Goal: Information Seeking & Learning: Compare options

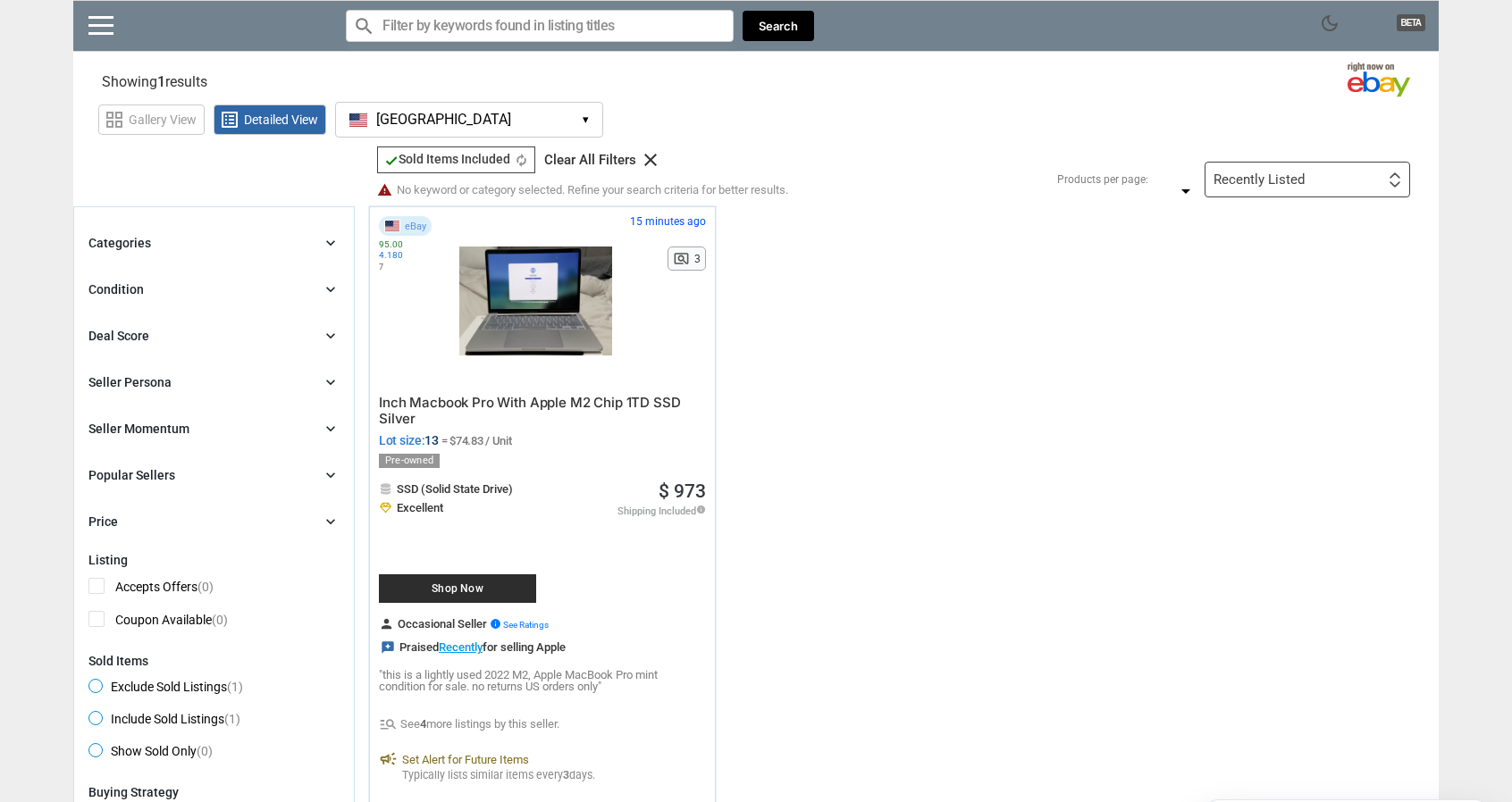
click at [459, 31] on input "Search for models" at bounding box center [539, 25] width 387 height 32
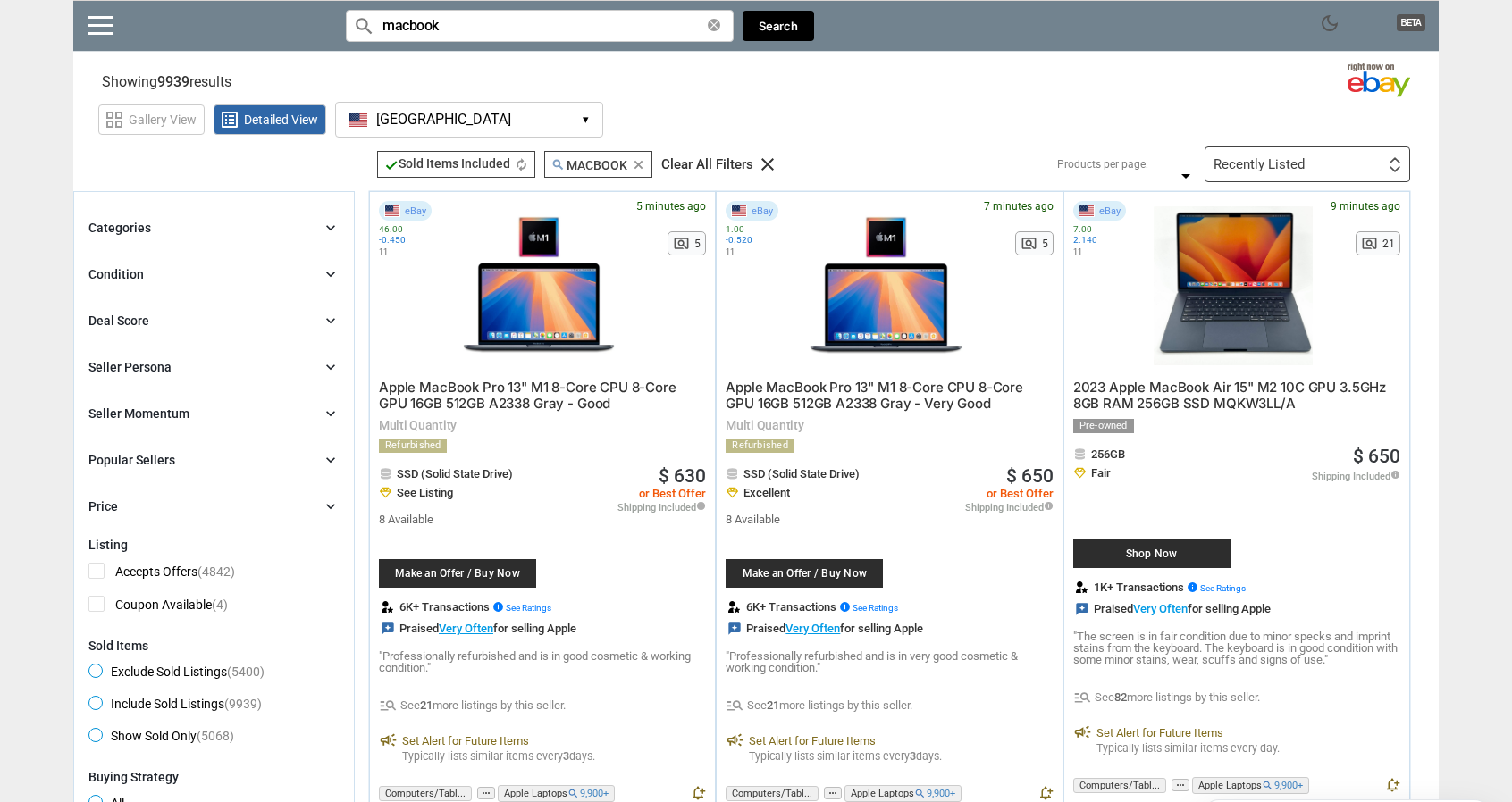
click at [519, 39] on input "macbook" at bounding box center [539, 25] width 387 height 32
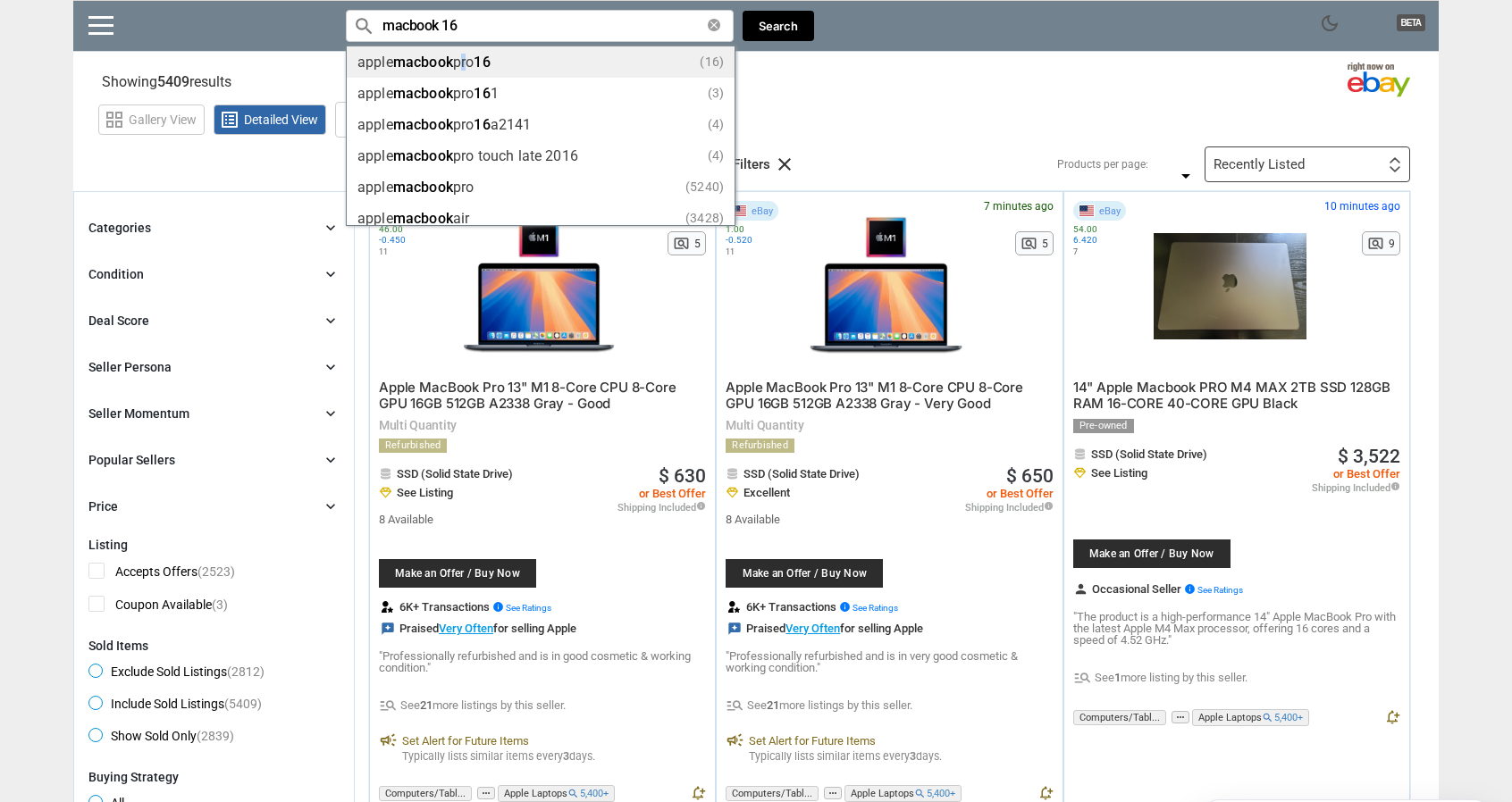
click at [466, 73] on li "apple macbook pro 16 (16)" at bounding box center [540, 62] width 387 height 31
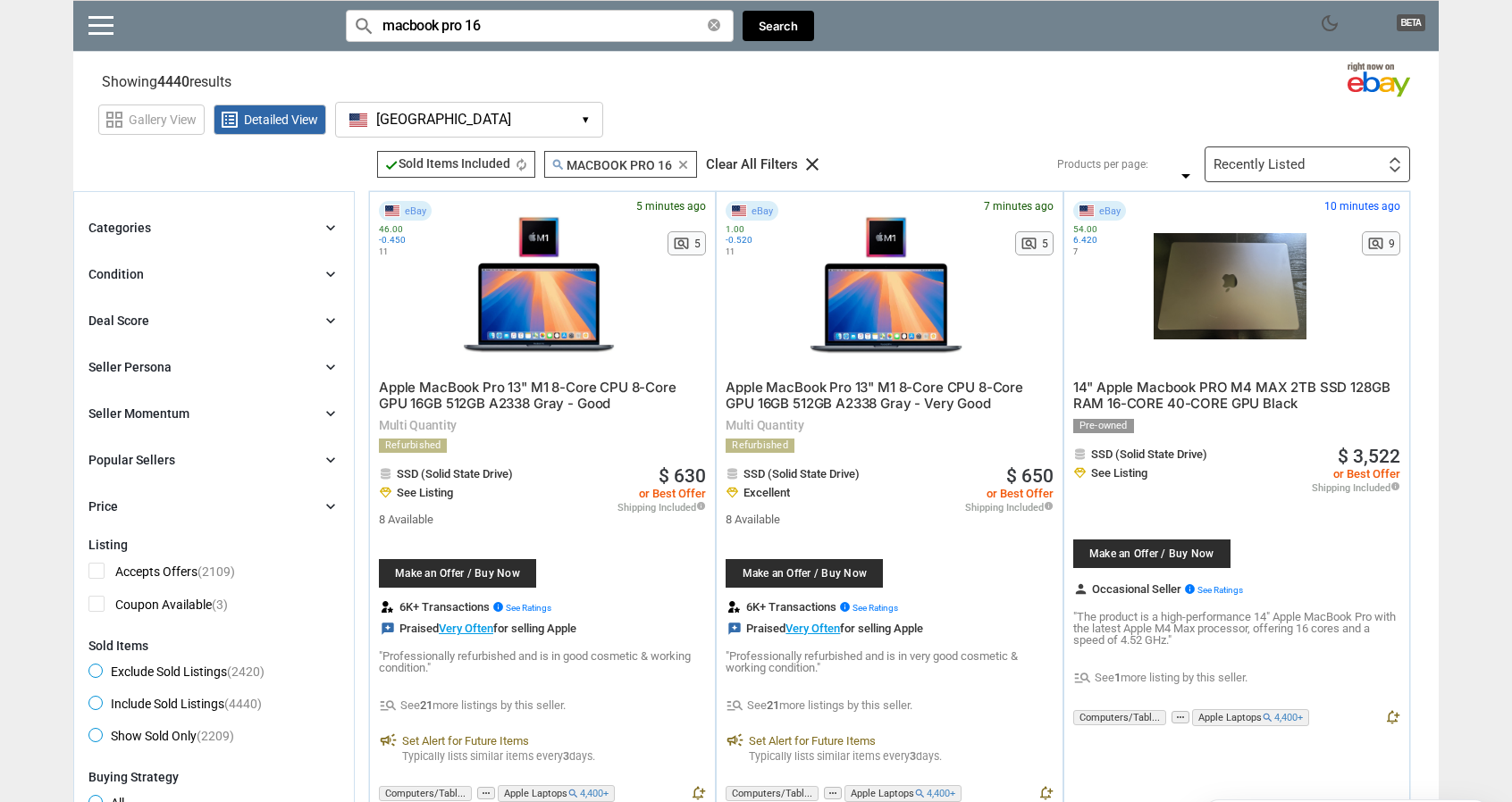
click at [479, 25] on input "macbook pro 16" at bounding box center [539, 25] width 387 height 32
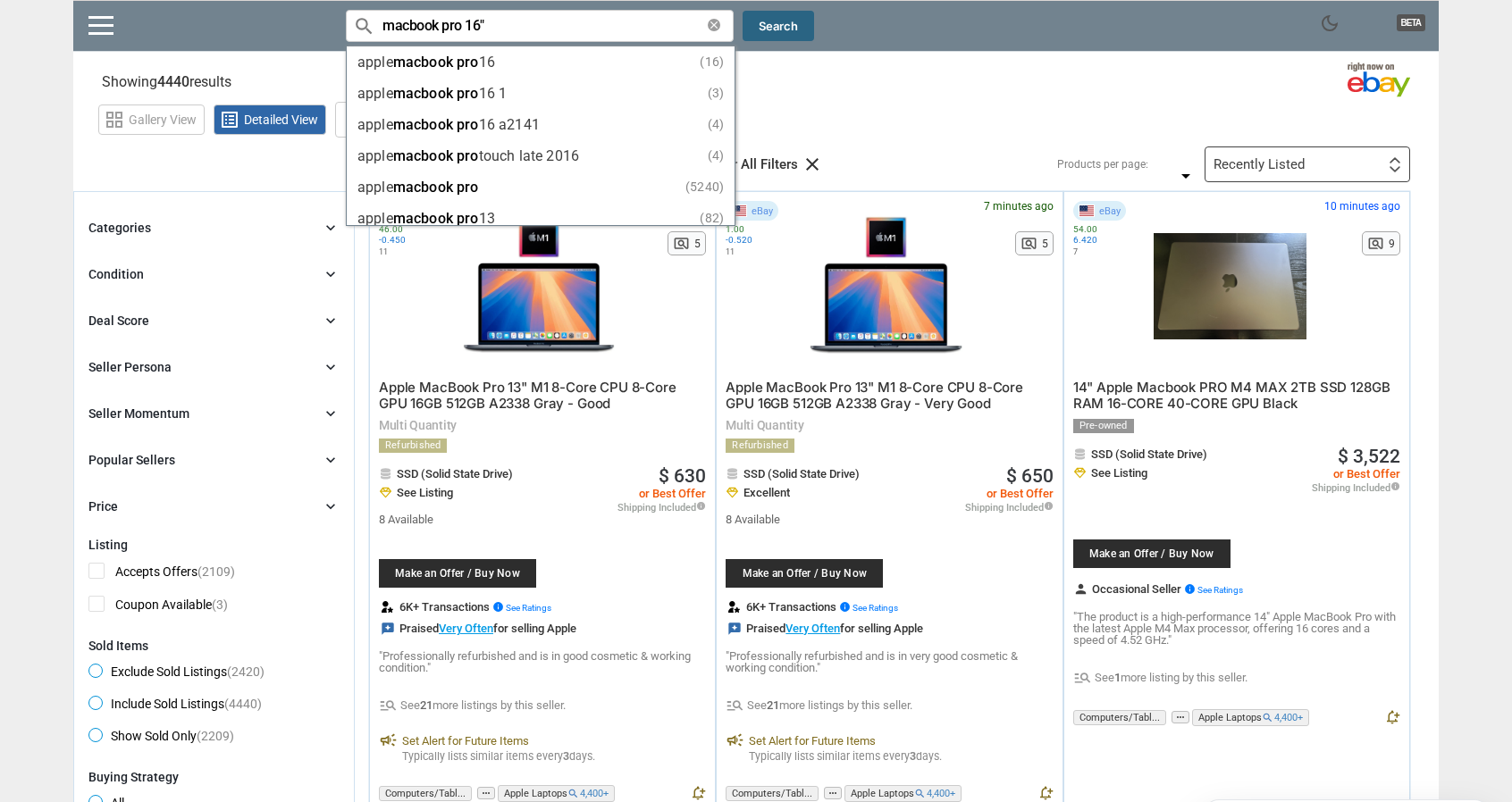
click at [783, 19] on button "Search" at bounding box center [778, 26] width 72 height 31
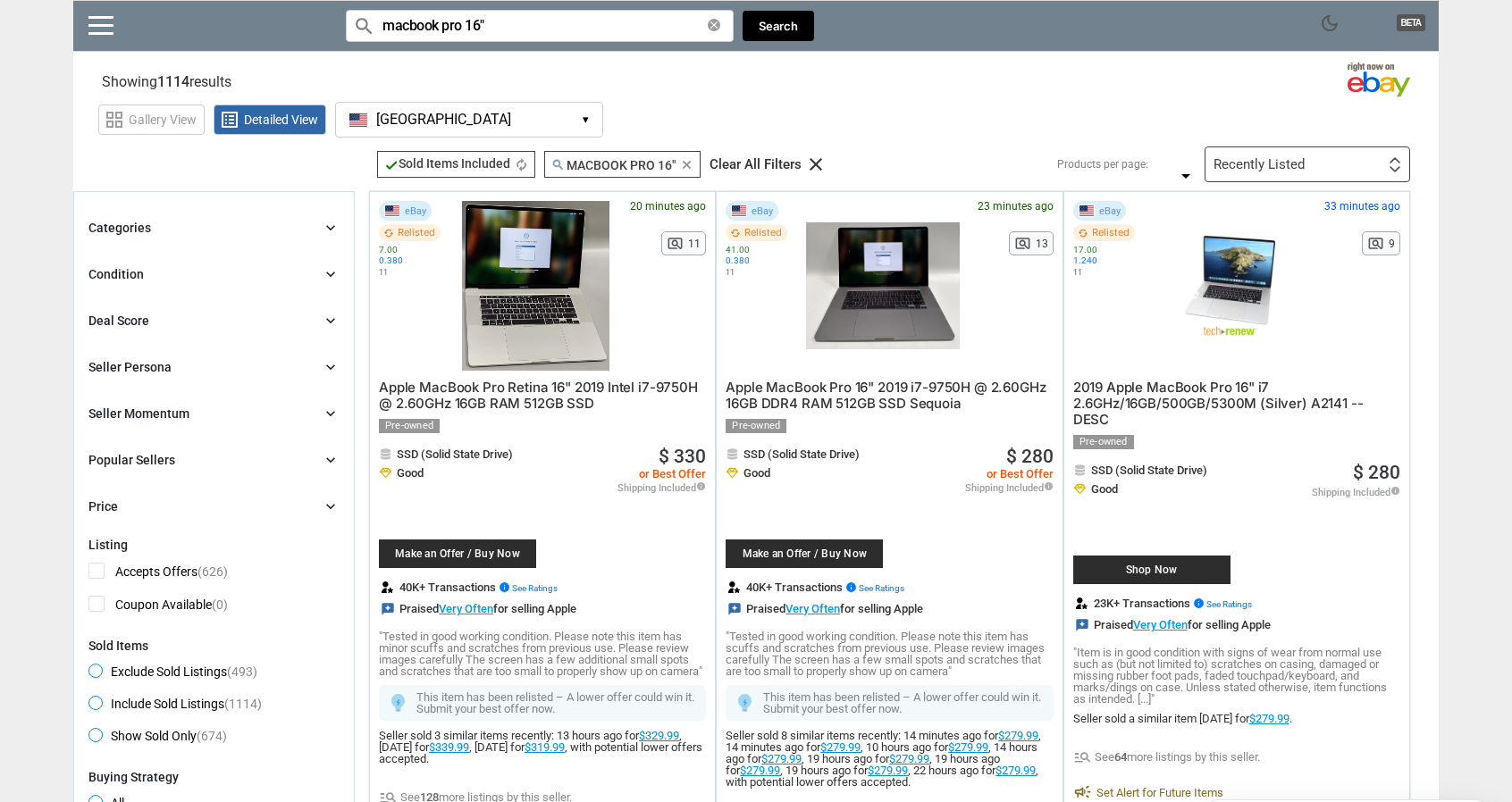
click at [474, 26] on input "macbook pro 16"" at bounding box center [539, 25] width 387 height 32
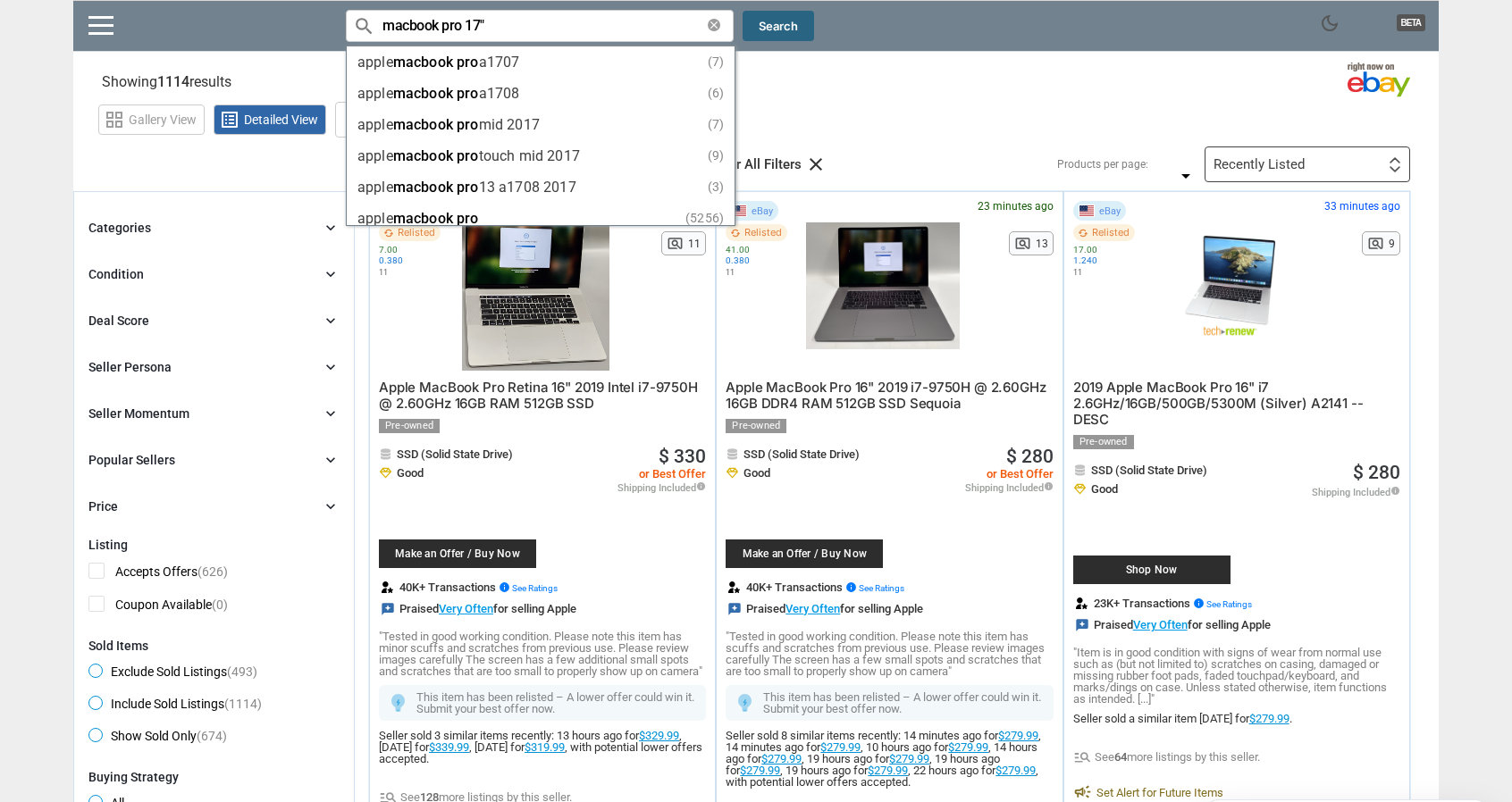
click at [802, 11] on button "Search" at bounding box center [778, 26] width 72 height 31
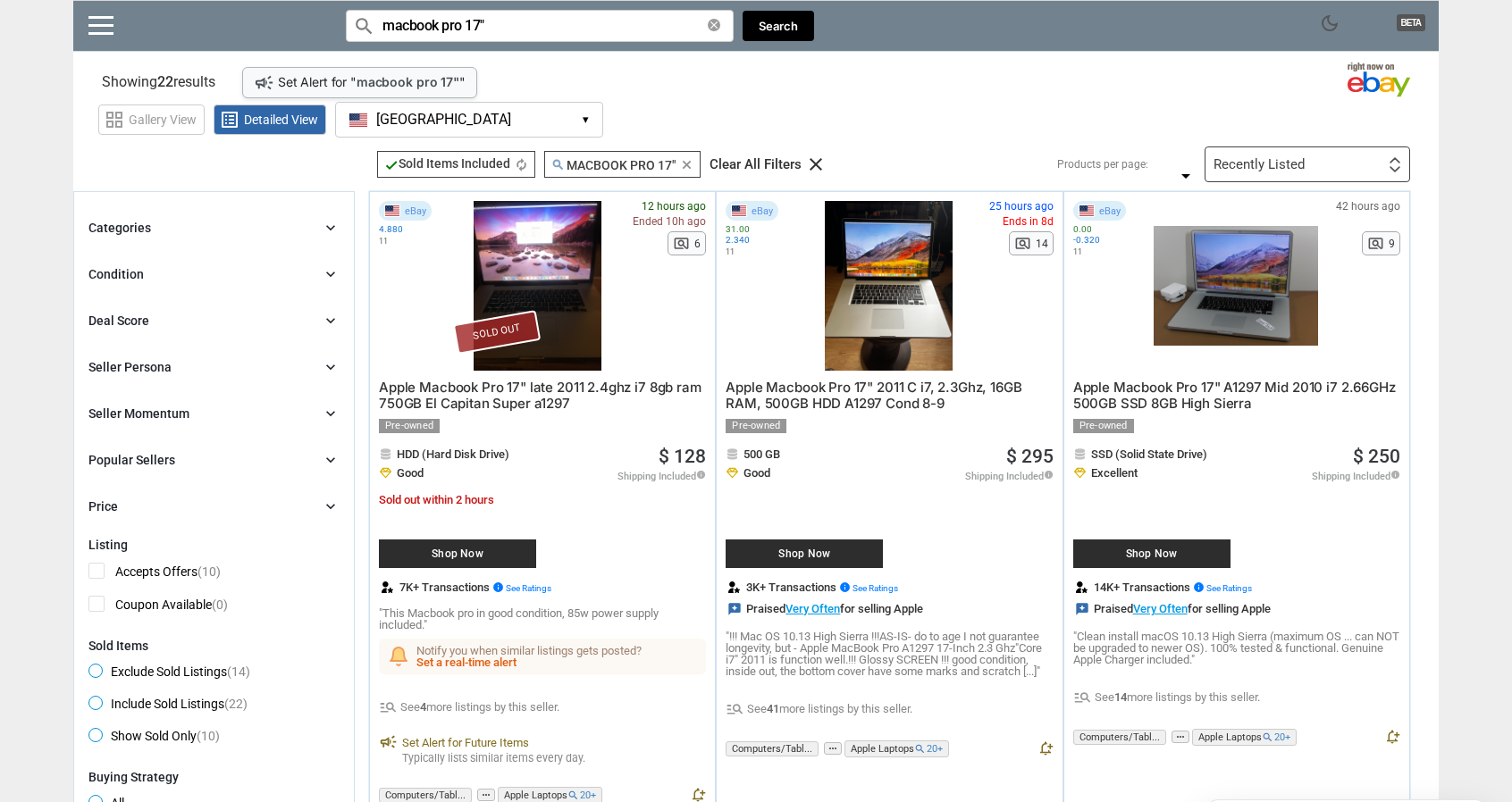
click at [475, 27] on input "macbook pro 17"" at bounding box center [539, 25] width 387 height 32
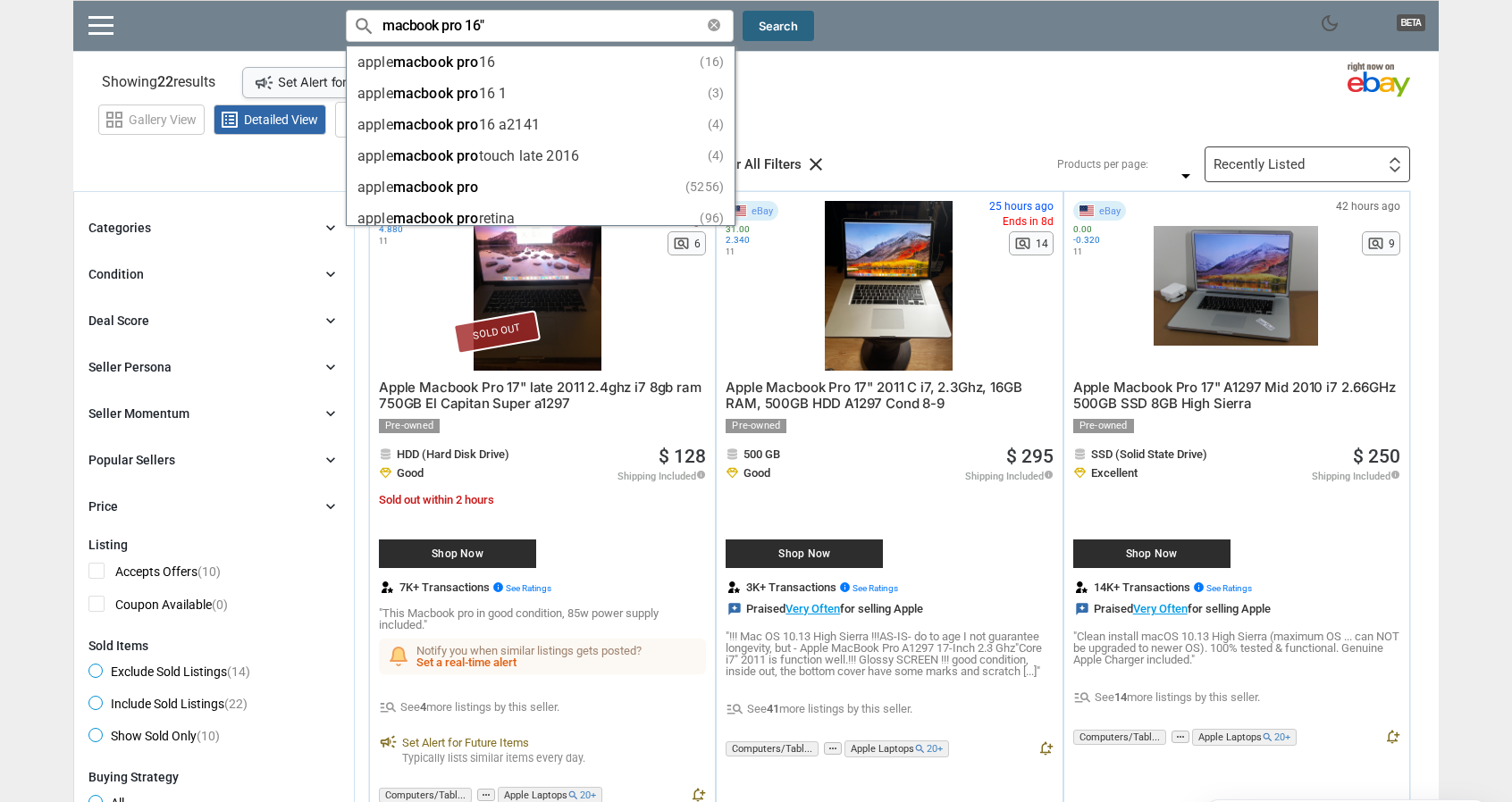
click at [786, 15] on button "Search" at bounding box center [778, 26] width 72 height 31
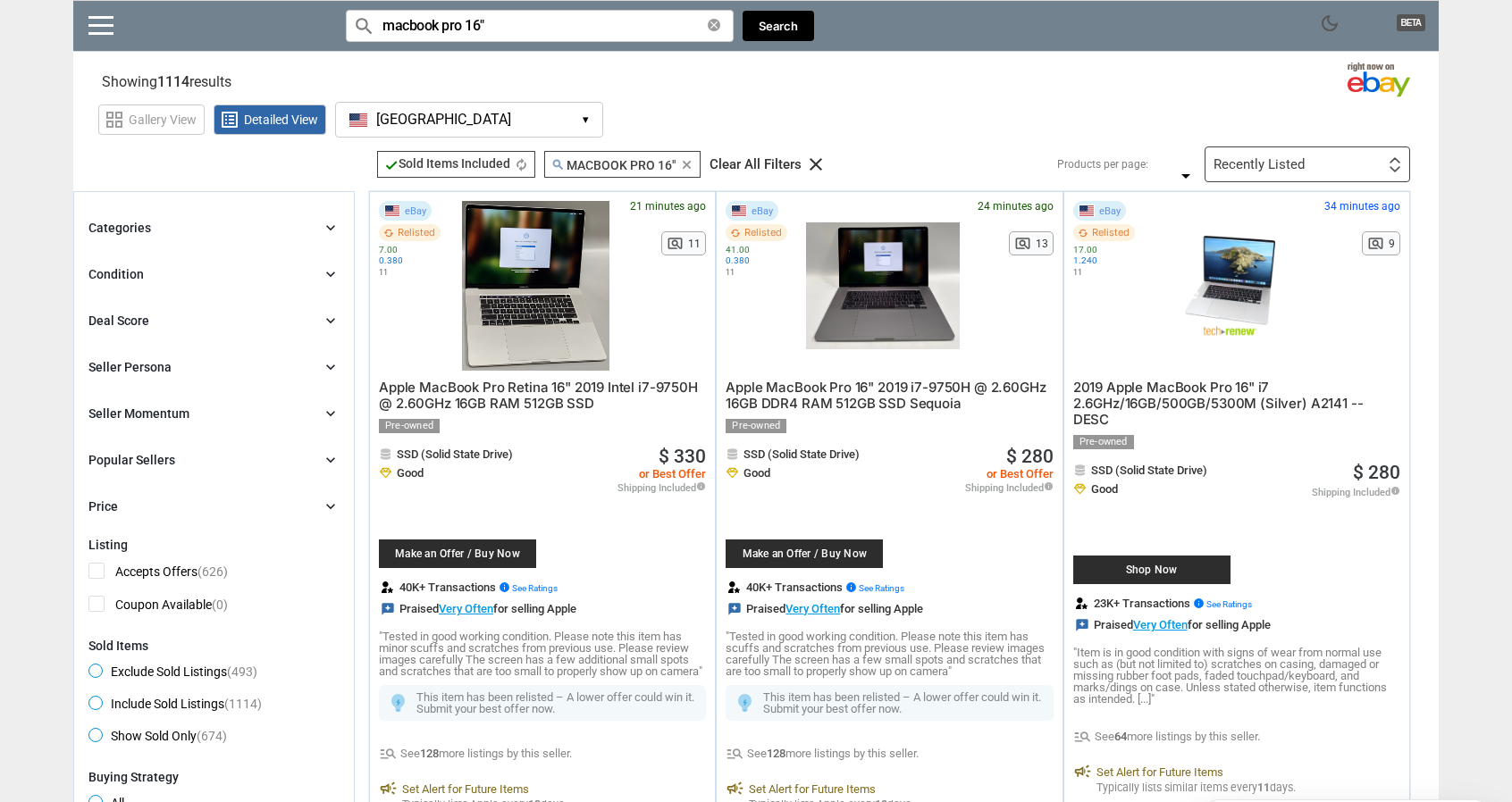
click at [478, 33] on input "macbook pro 16"" at bounding box center [539, 25] width 387 height 32
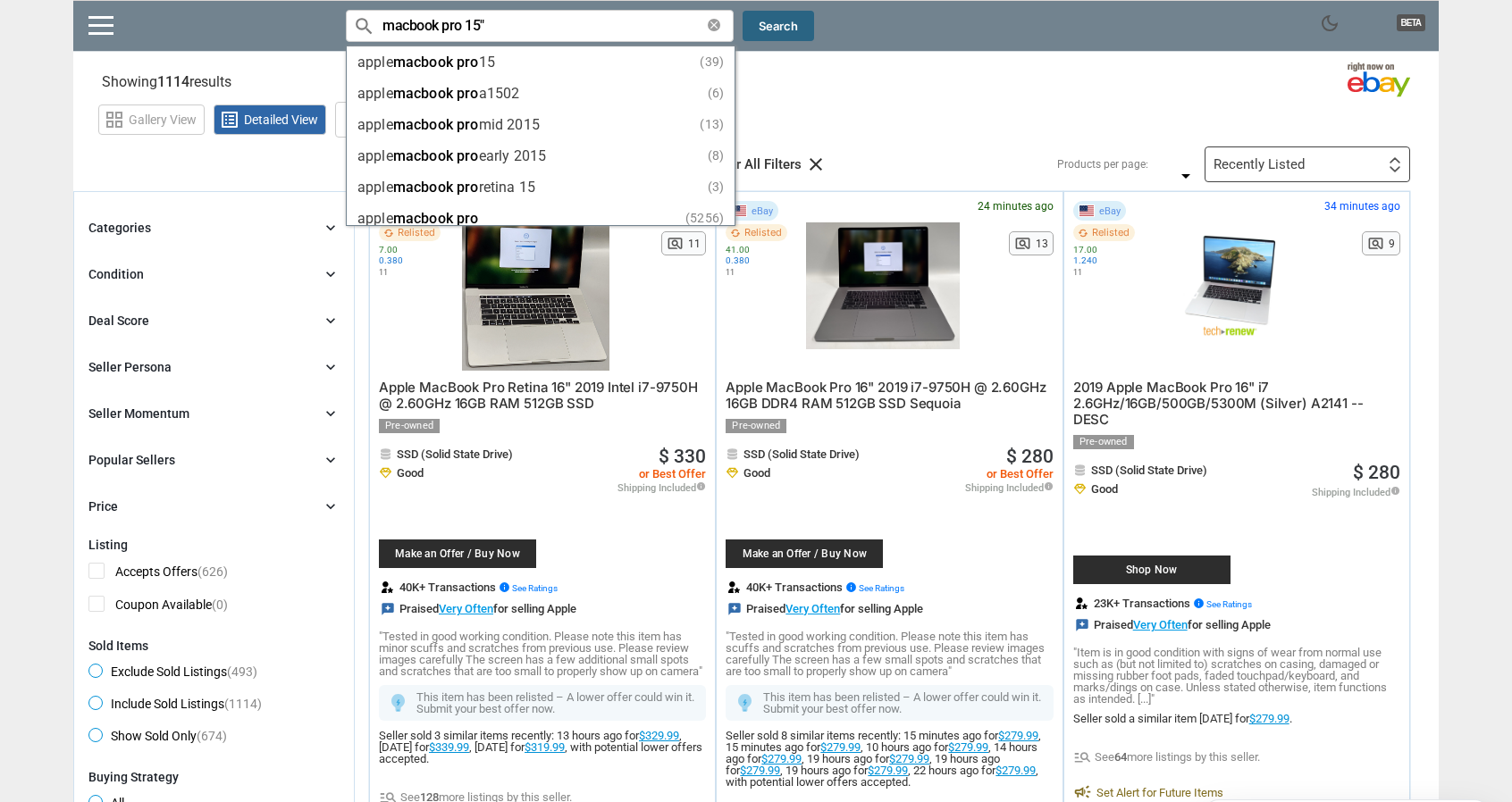
click at [798, 29] on button "Search" at bounding box center [778, 26] width 72 height 31
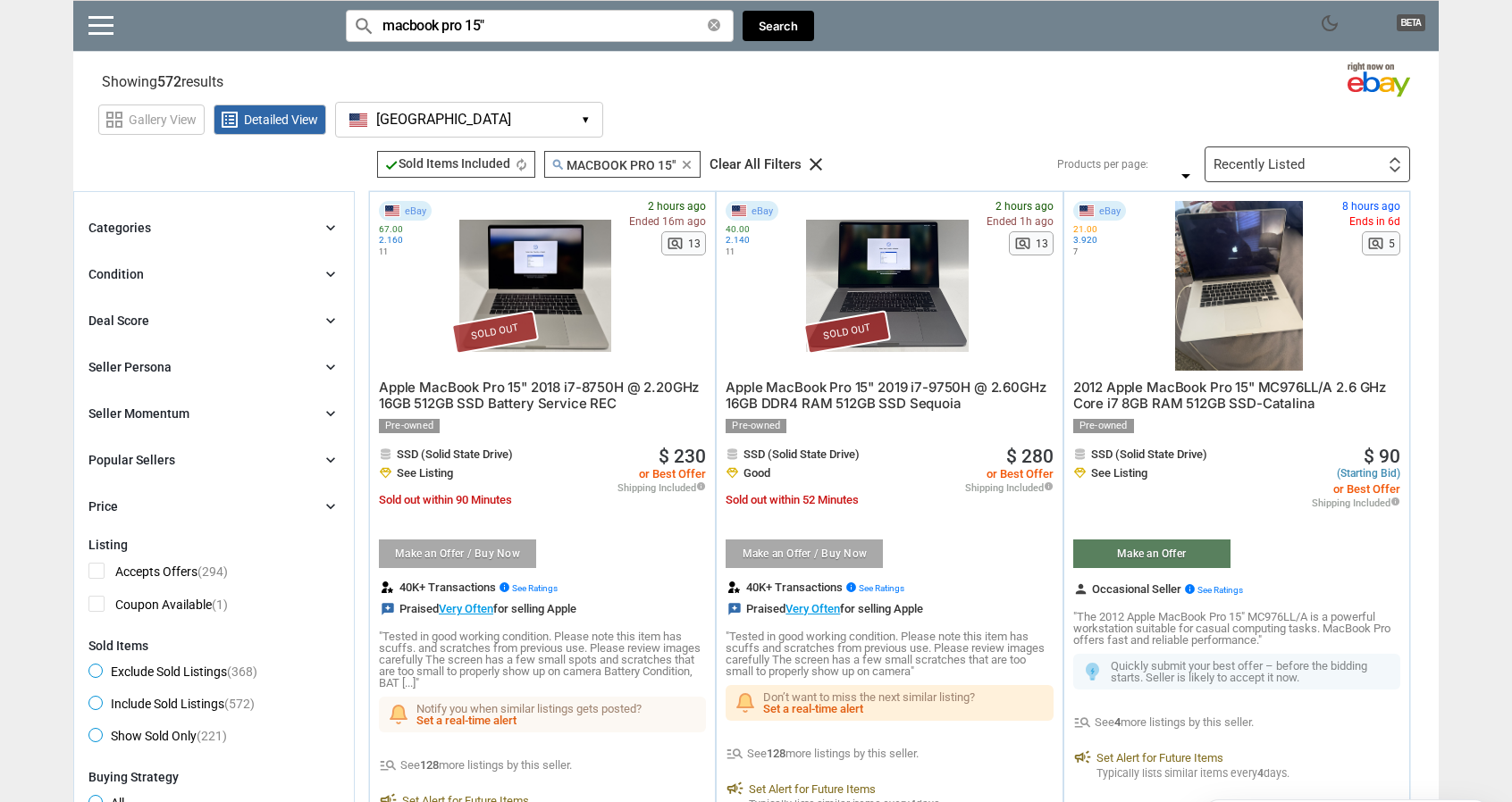
click at [473, 35] on input "macbook pro 15"" at bounding box center [539, 25] width 387 height 32
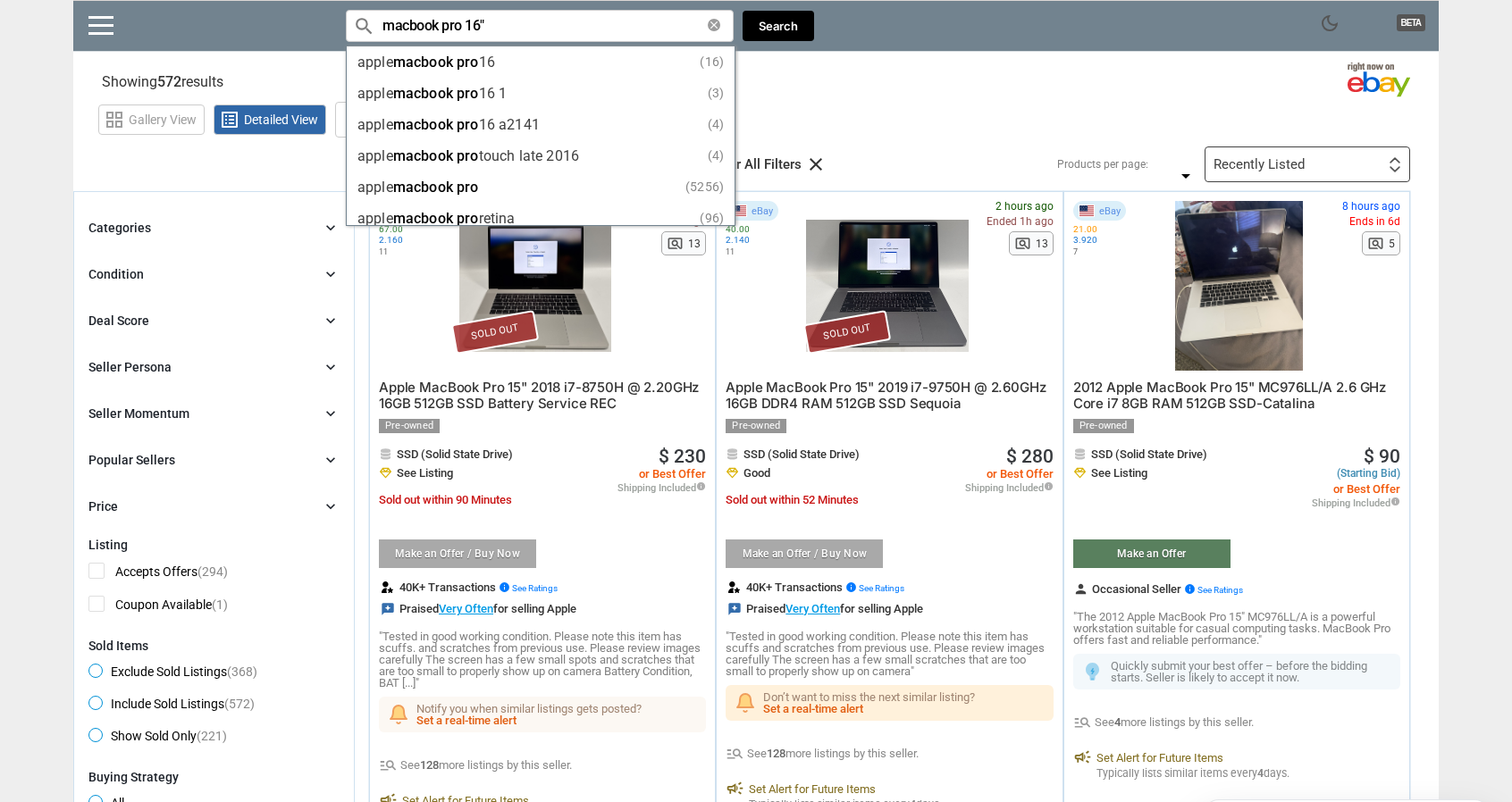
click at [786, 25] on button "Search" at bounding box center [778, 26] width 72 height 31
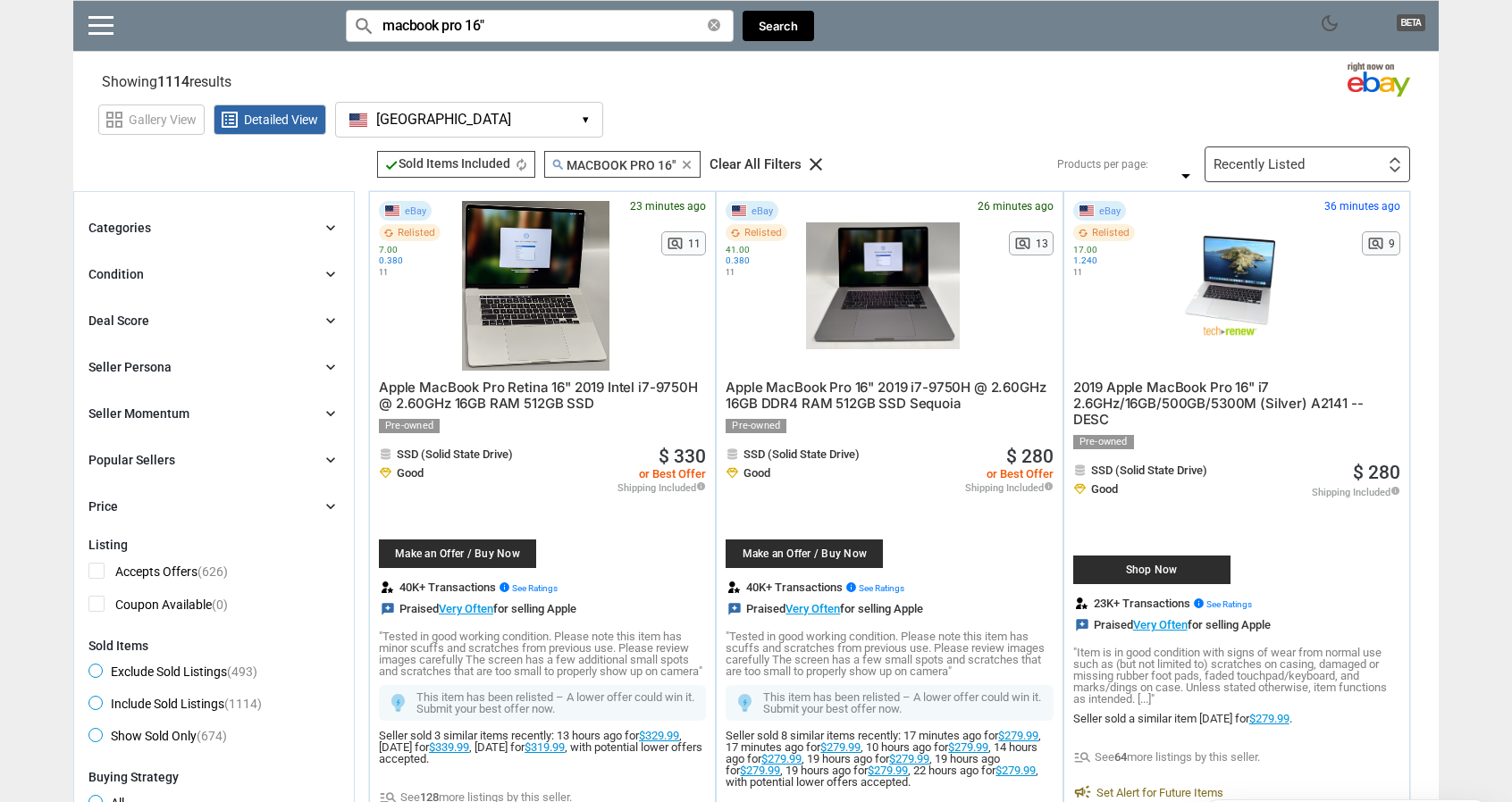
drag, startPoint x: 464, startPoint y: 32, endPoint x: 443, endPoint y: 31, distance: 21.0
click at [443, 31] on input "macbook pro 16"" at bounding box center [539, 25] width 387 height 32
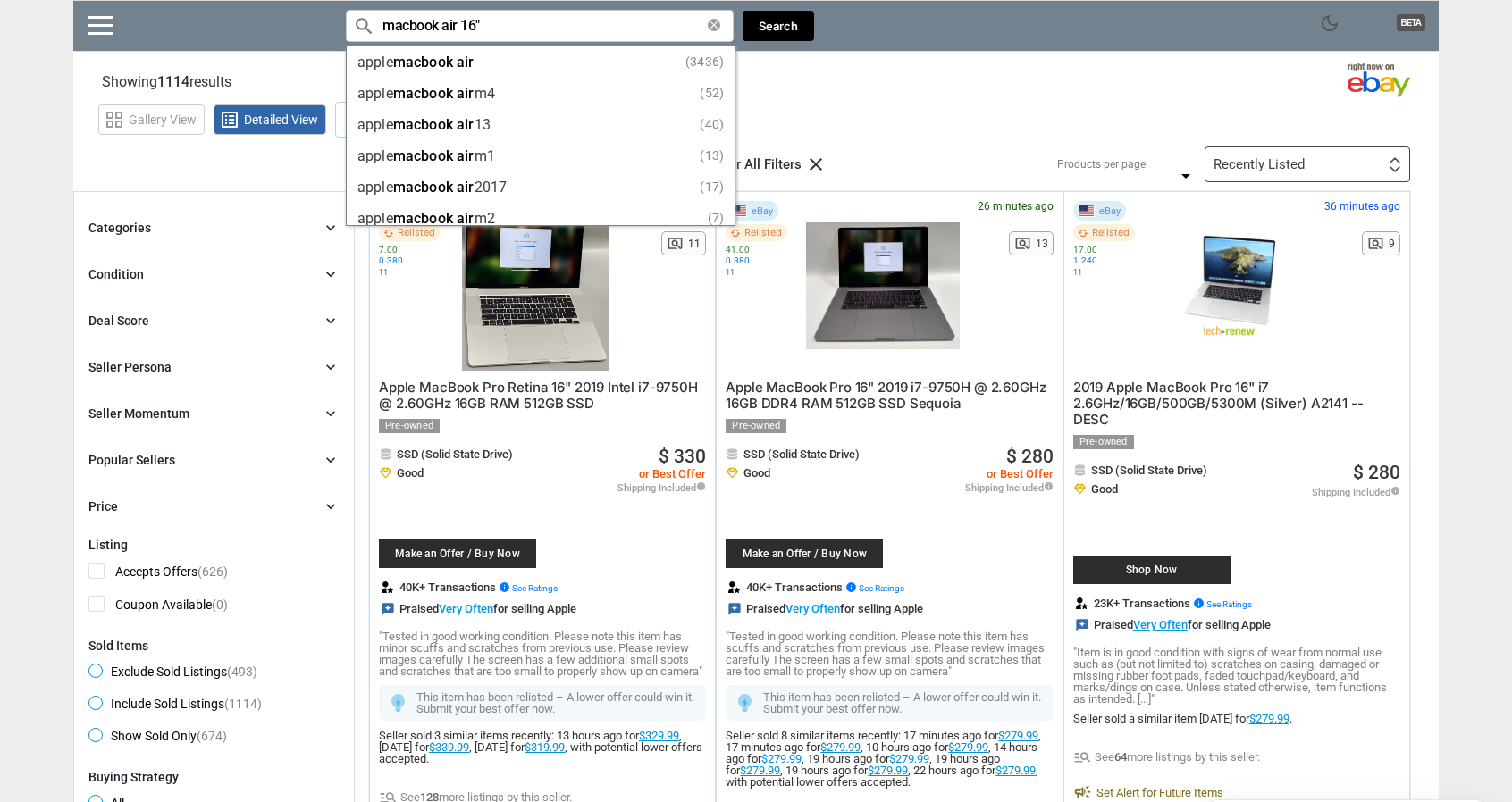
click at [788, 29] on button "Search" at bounding box center [778, 26] width 72 height 31
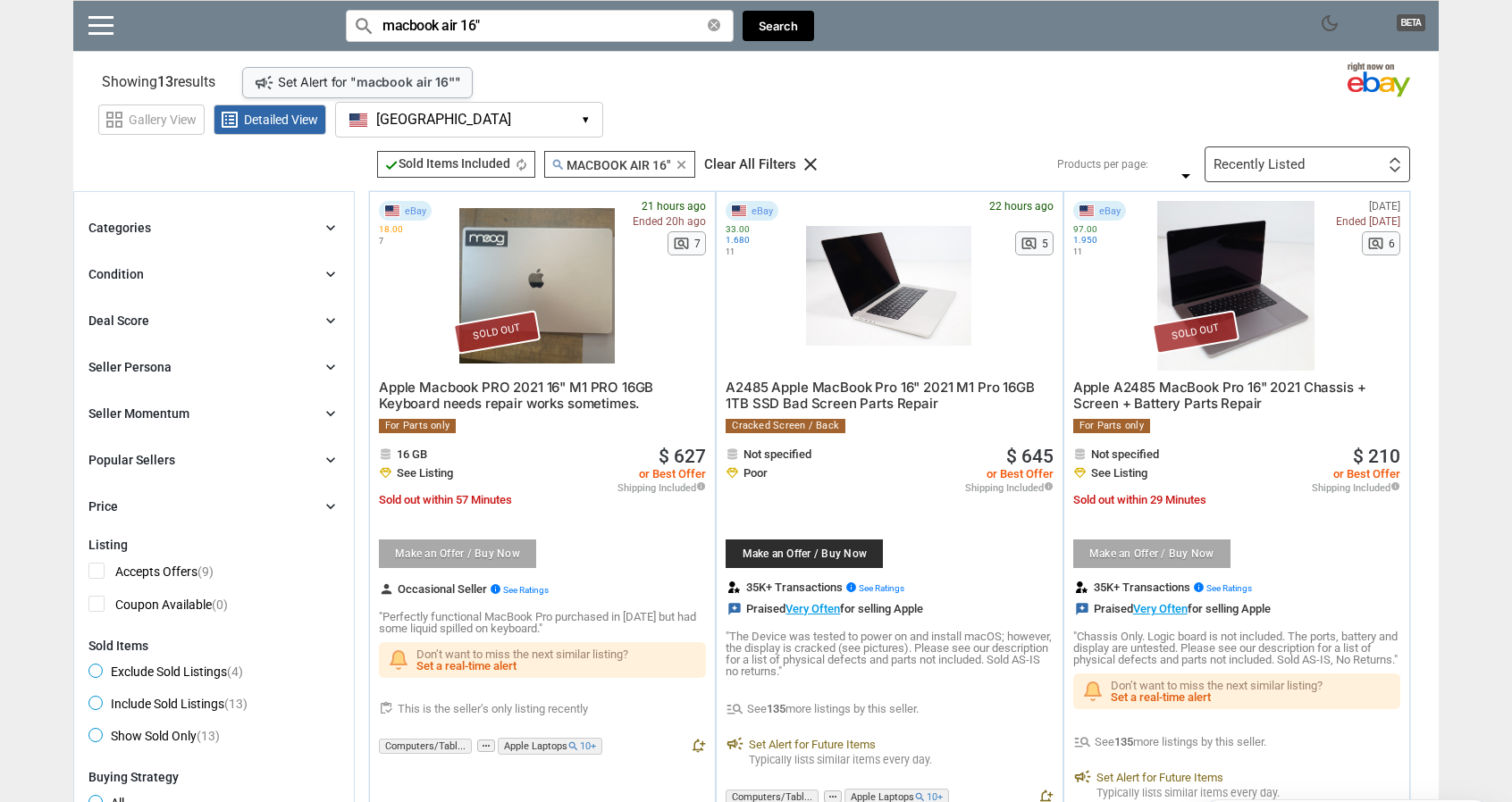
click at [261, 273] on div "Condition chevron_right" at bounding box center [214, 275] width 251 height 22
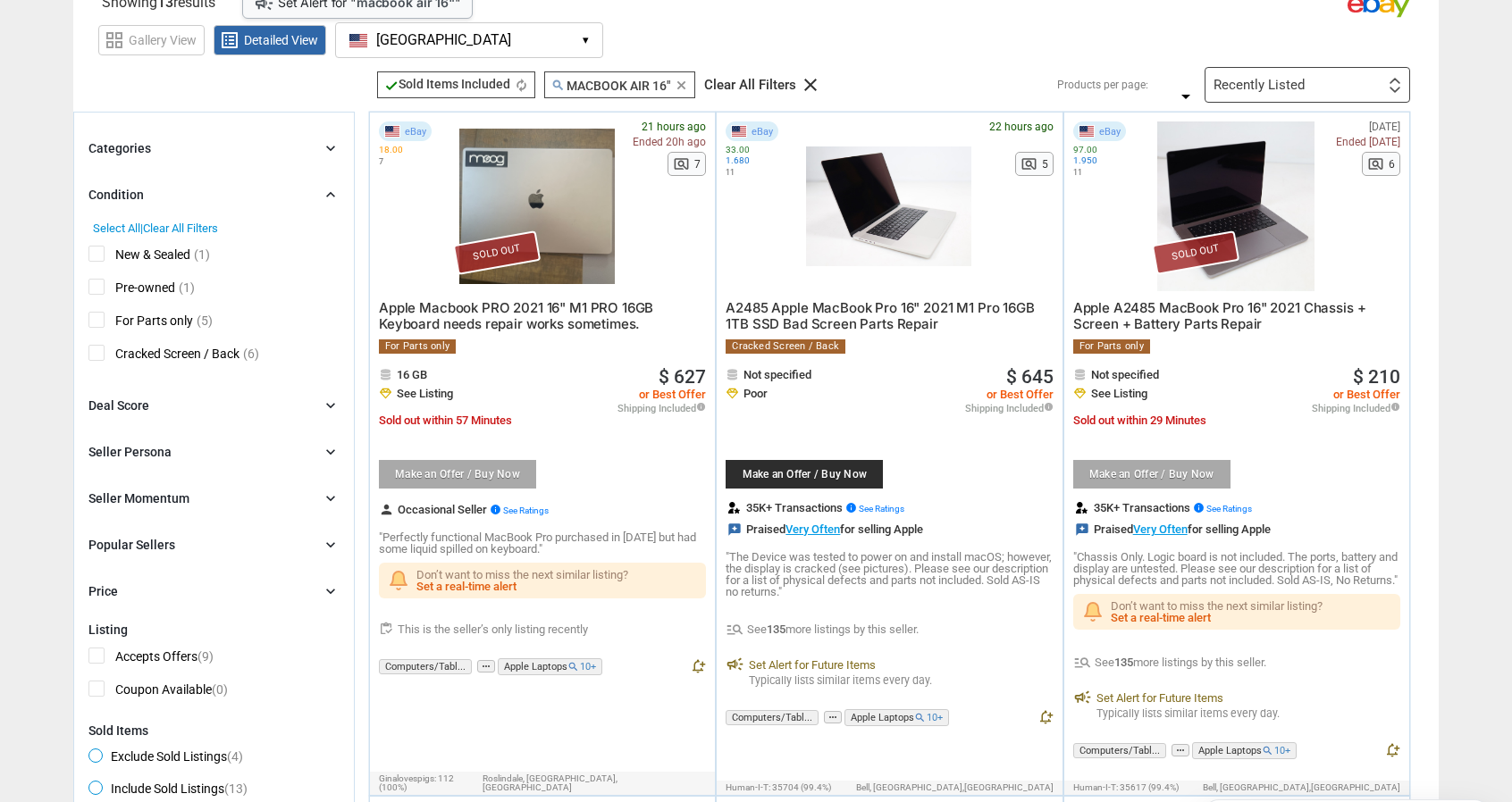
scroll to position [89, 0]
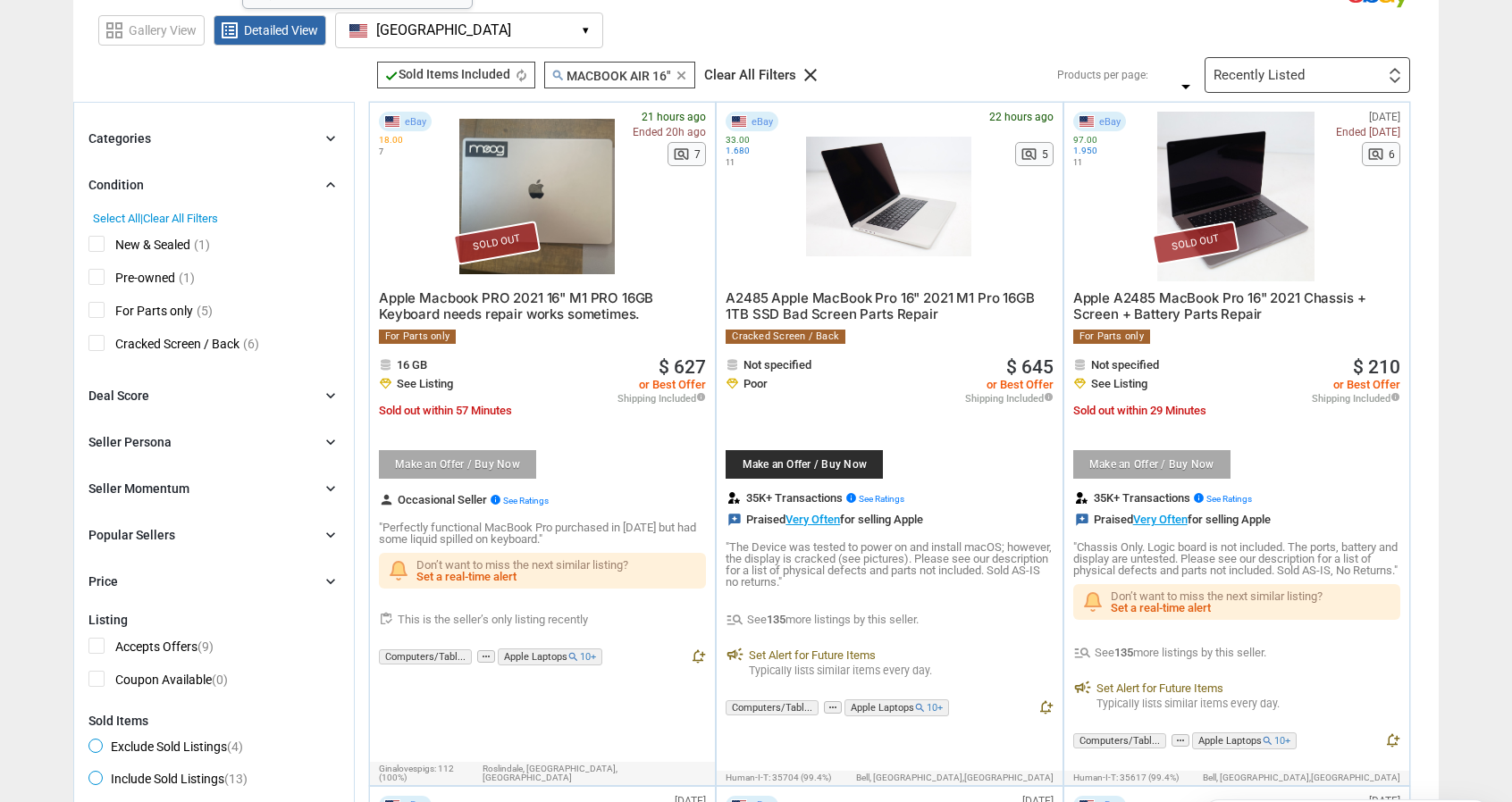
click at [122, 393] on div "Deal Score" at bounding box center [119, 396] width 61 height 18
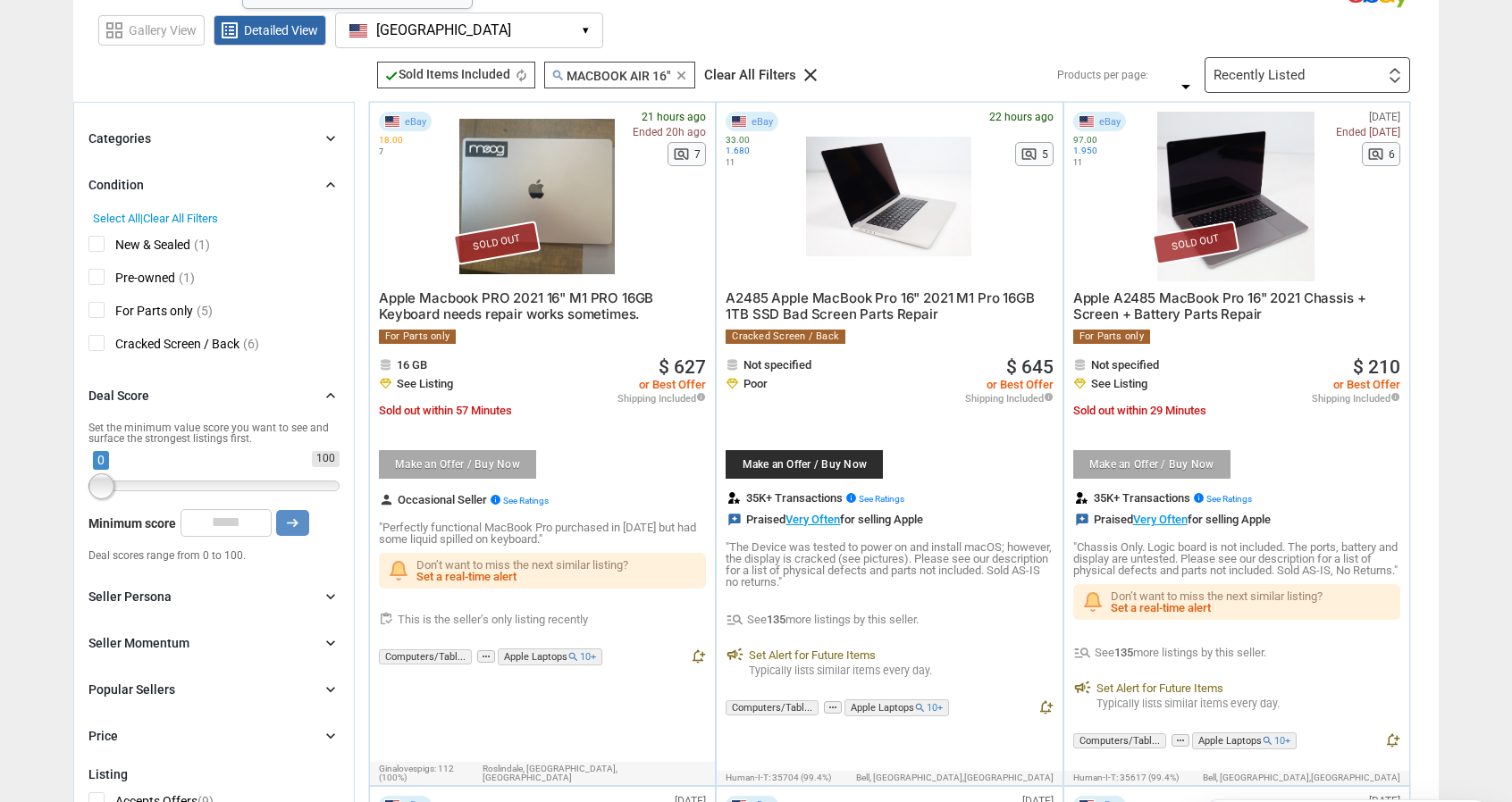
click at [122, 393] on div "Deal Score" at bounding box center [119, 396] width 61 height 18
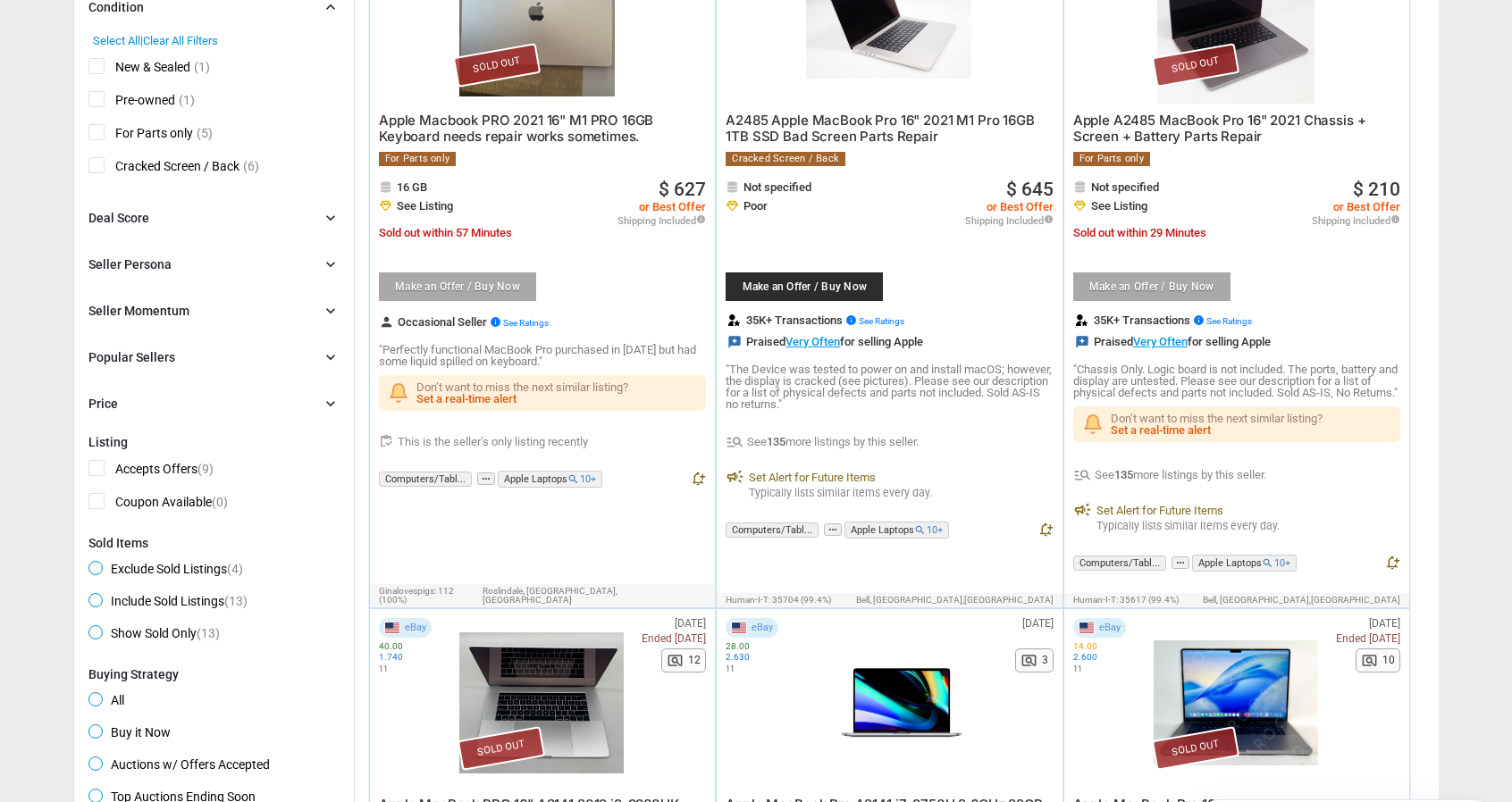
scroll to position [0, 0]
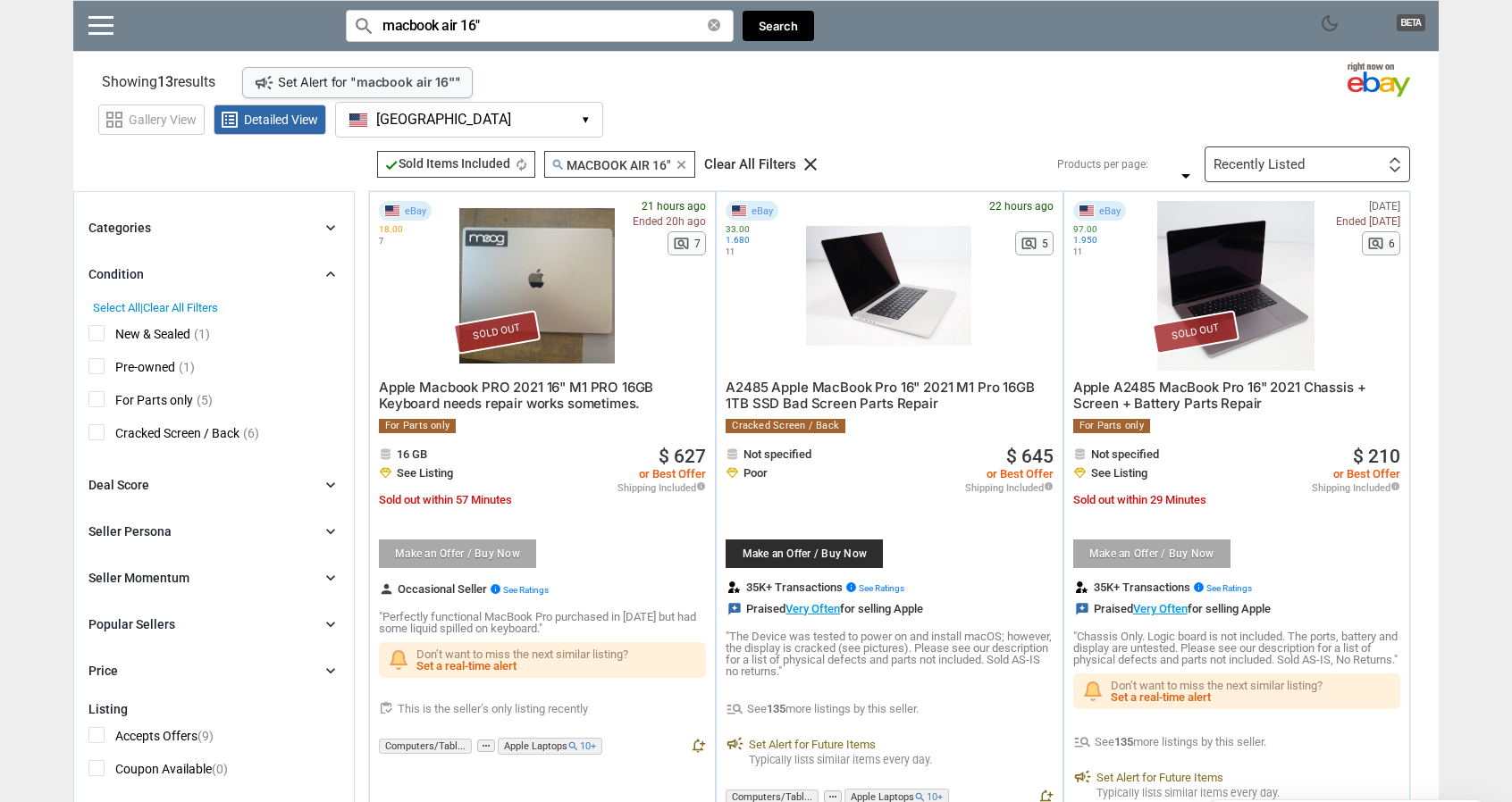
drag, startPoint x: 458, startPoint y: 29, endPoint x: 443, endPoint y: 27, distance: 15.1
click at [443, 27] on input "macbook air 16"" at bounding box center [539, 25] width 387 height 32
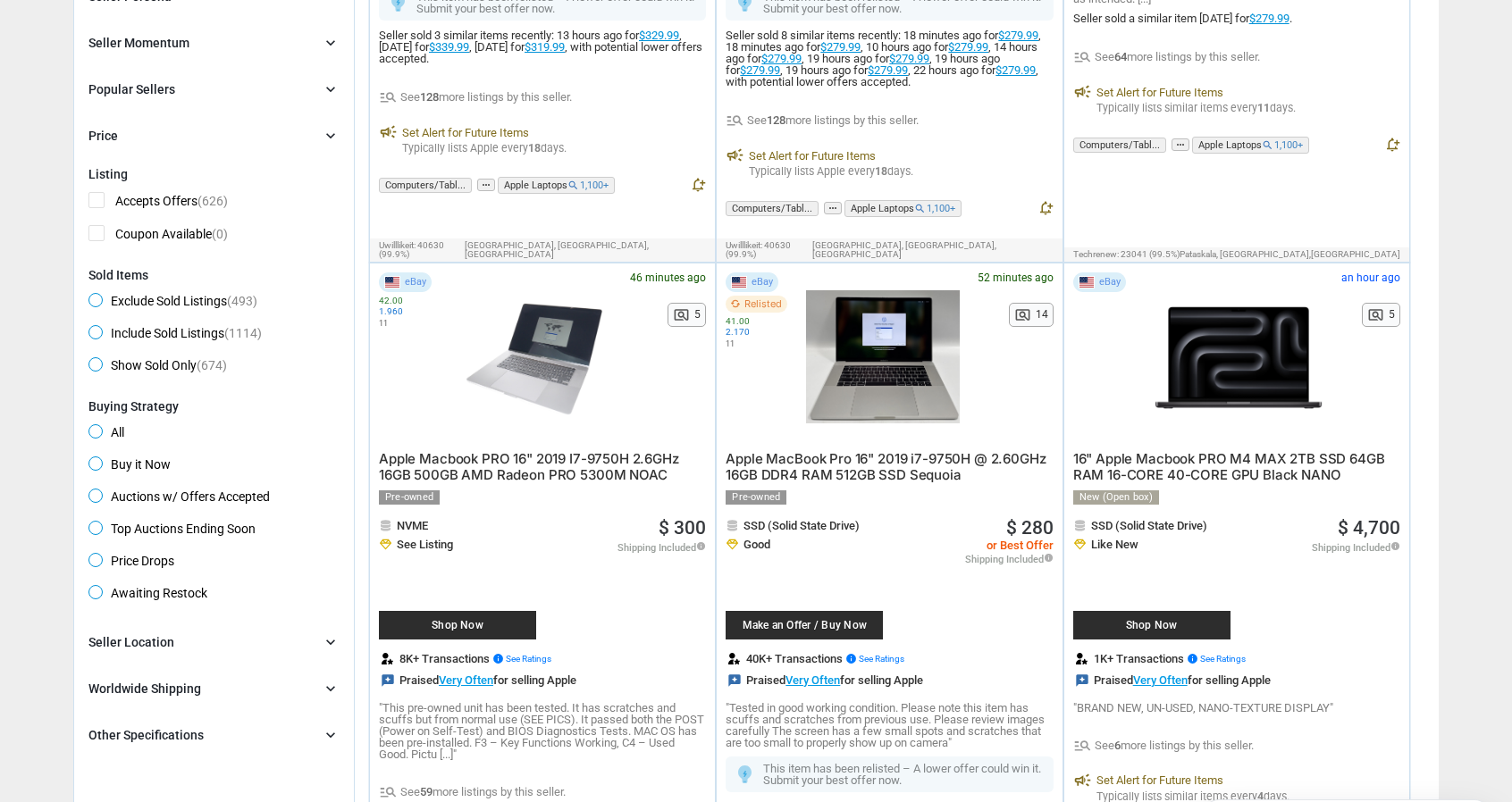
scroll to position [715, 0]
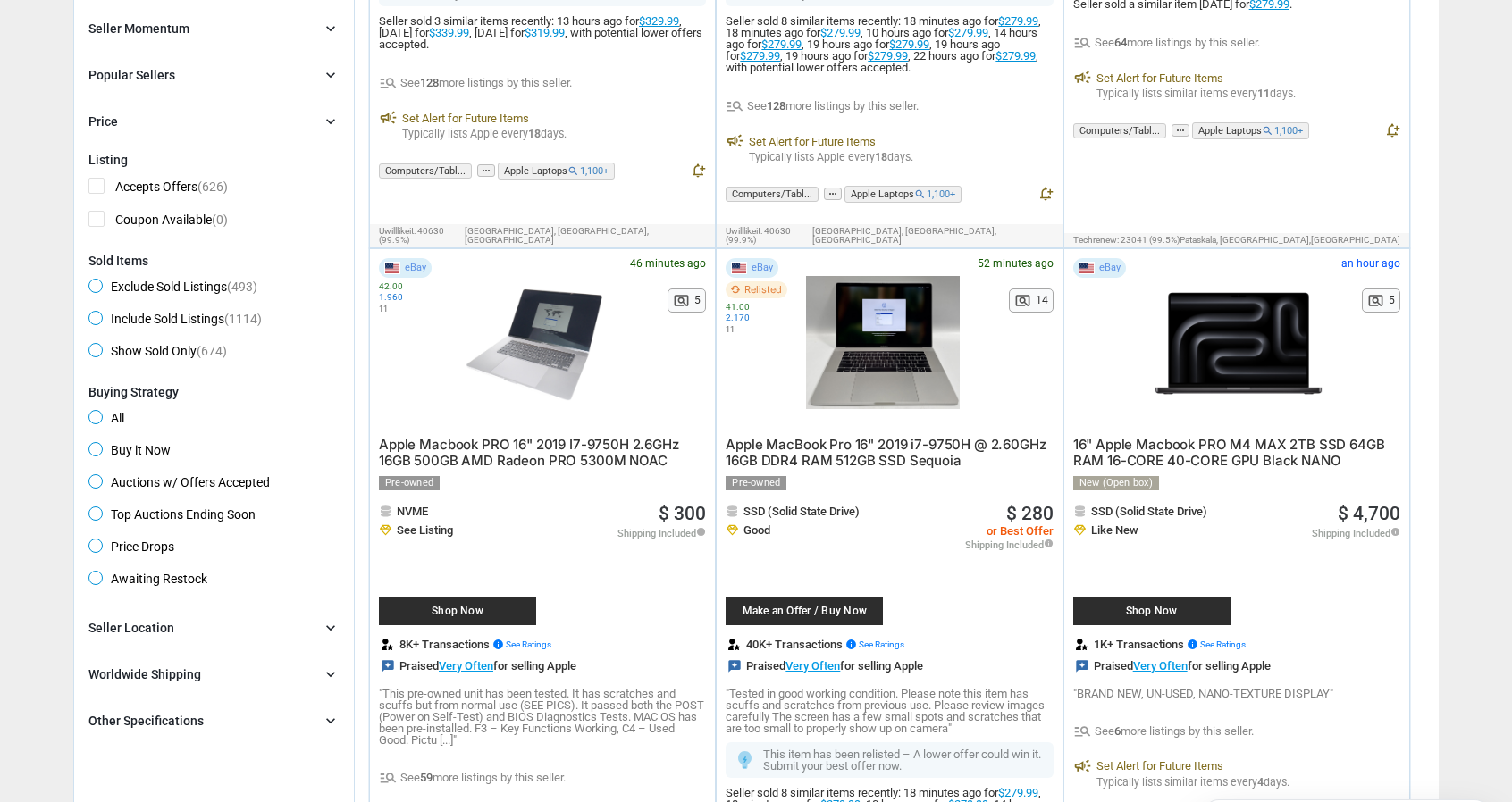
type input "macbook 16""
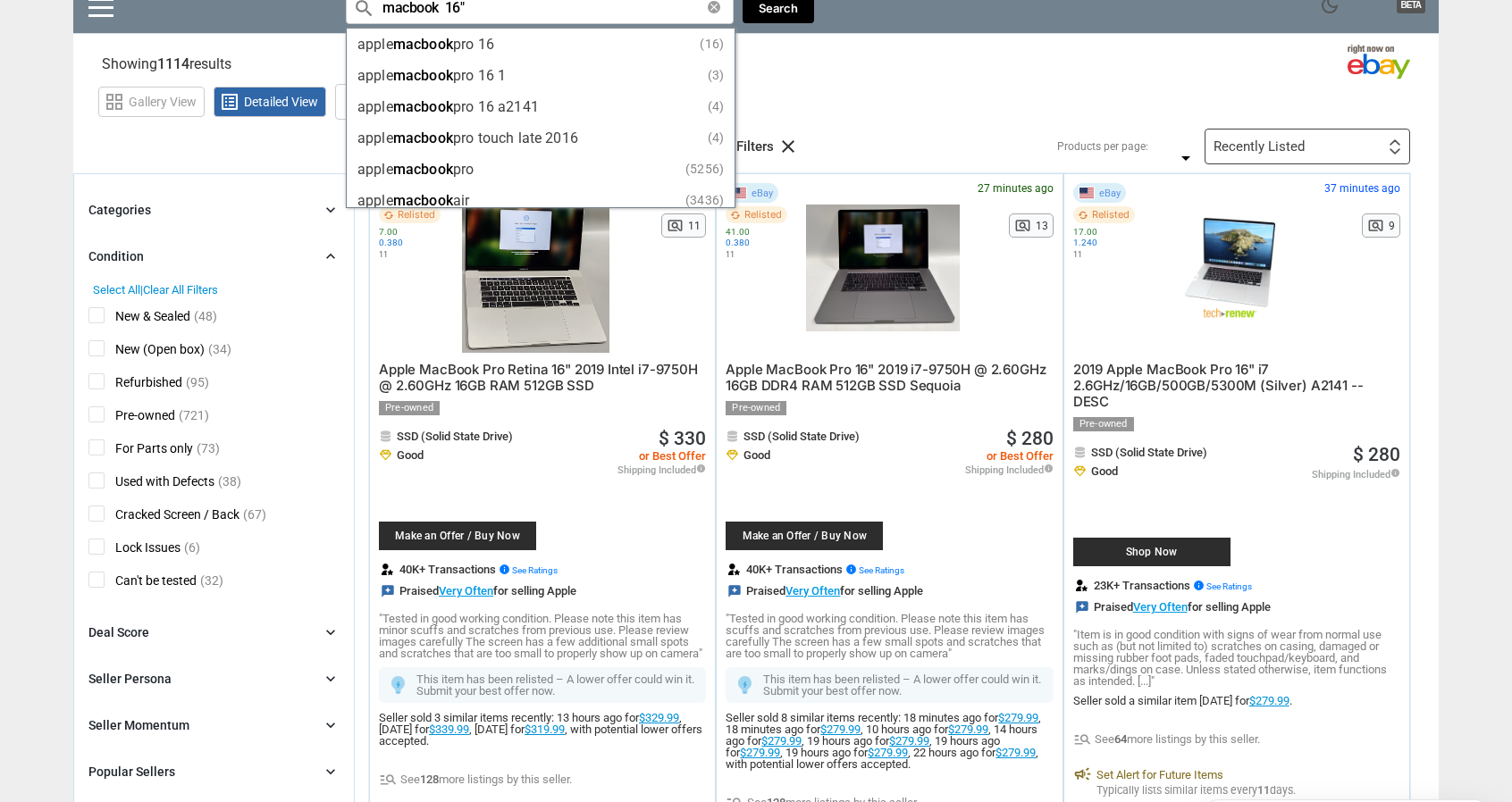
scroll to position [0, 0]
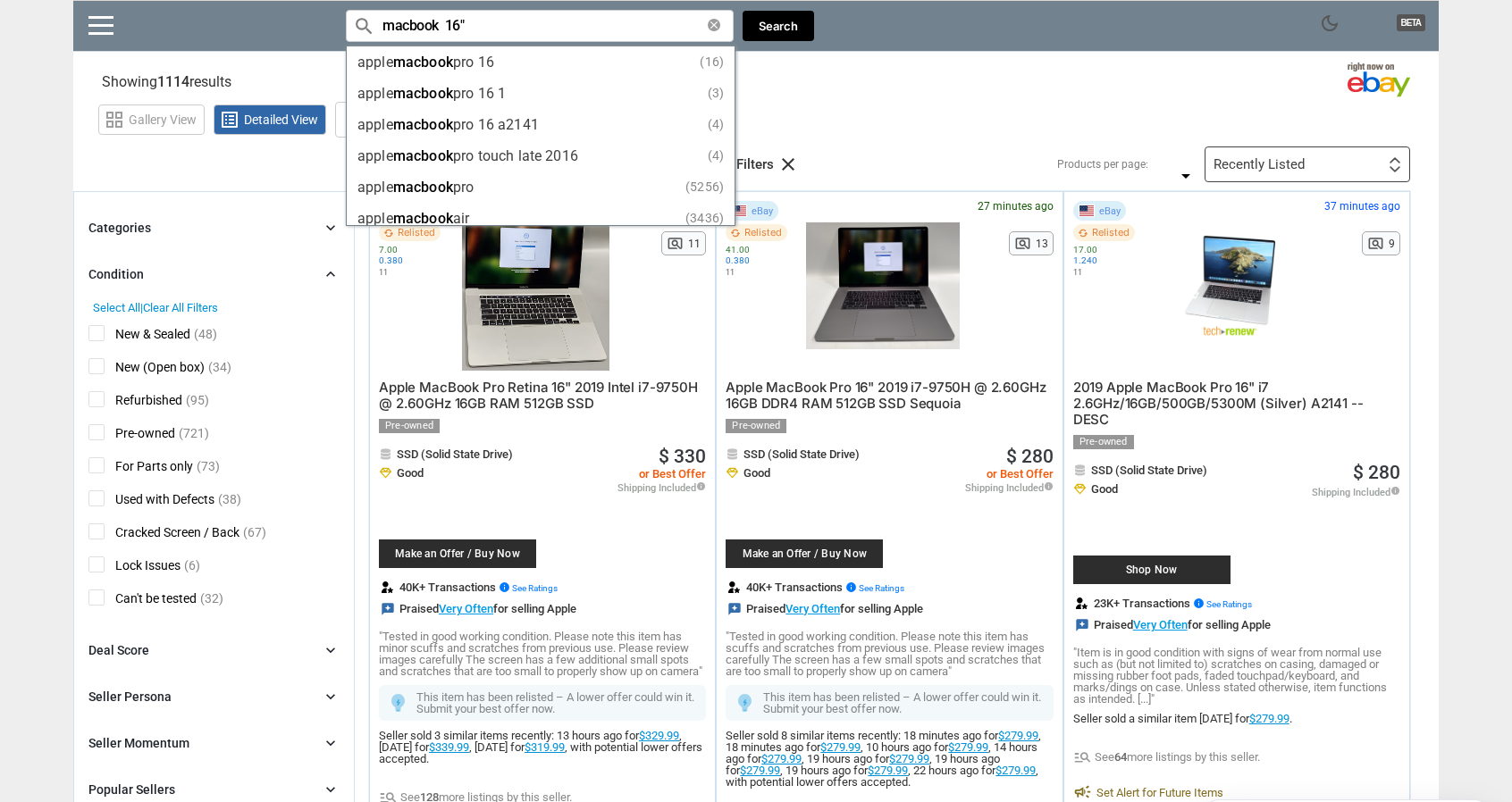
drag, startPoint x: 282, startPoint y: 291, endPoint x: 217, endPoint y: -103, distance: 399.3
drag, startPoint x: 297, startPoint y: 5, endPoint x: 33, endPoint y: -10, distance: 264.4
click at [33, 0] on html "Menu tune Open Filter Menu public Change Region / Currency chat Suggest Your Fe…" at bounding box center [756, 401] width 1512 height 802
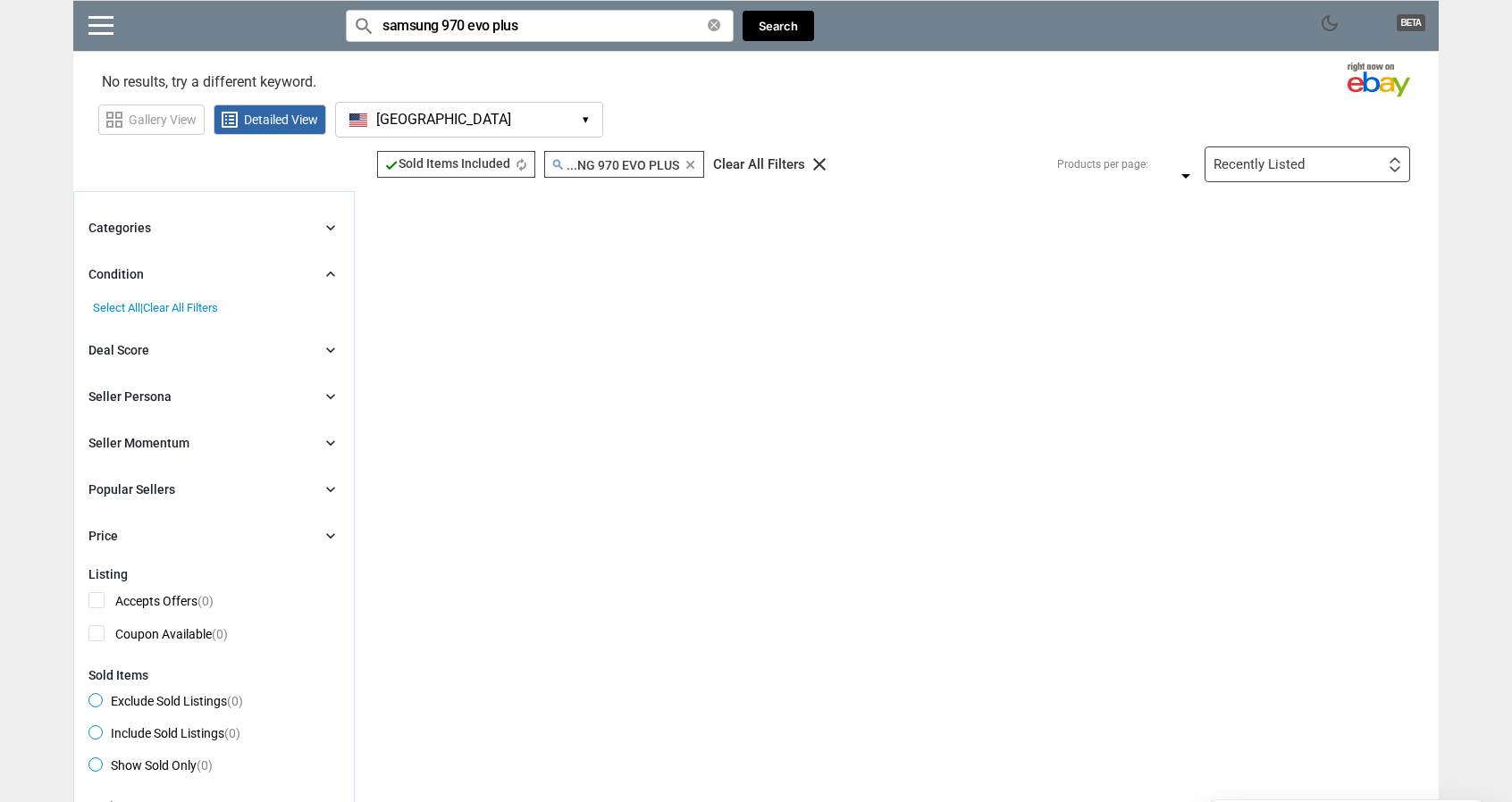
drag, startPoint x: 532, startPoint y: 27, endPoint x: 440, endPoint y: 23, distance: 92.1
click at [440, 23] on input "samsung 970 evo plus" at bounding box center [539, 25] width 387 height 32
drag, startPoint x: 526, startPoint y: 29, endPoint x: 445, endPoint y: 27, distance: 81.0
click at [445, 27] on input "samsung pm1655" at bounding box center [539, 25] width 387 height 32
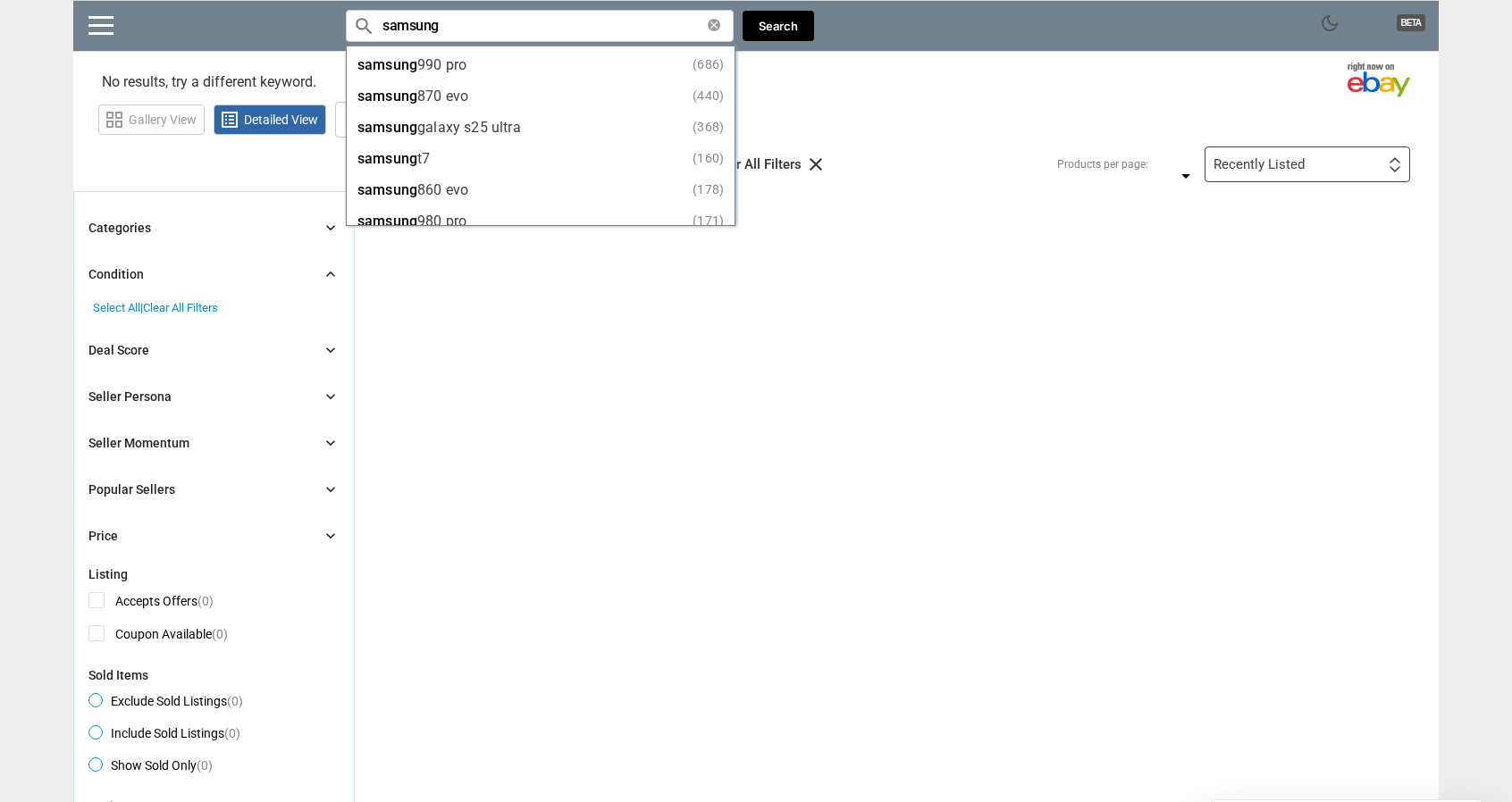
scroll to position [196, 0]
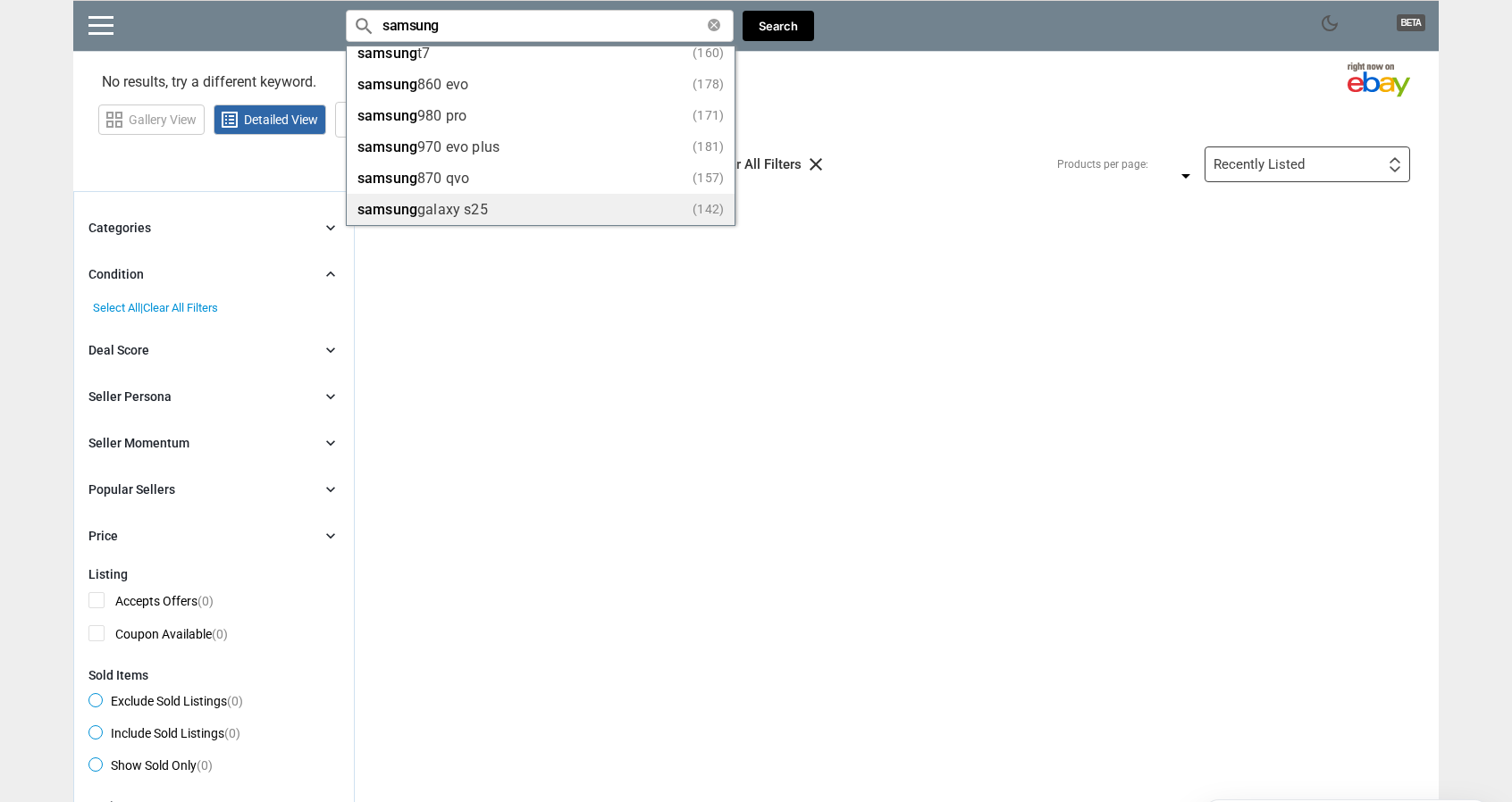
click at [501, 206] on div "samsung galaxy s25 (142)" at bounding box center [540, 210] width 367 height 14
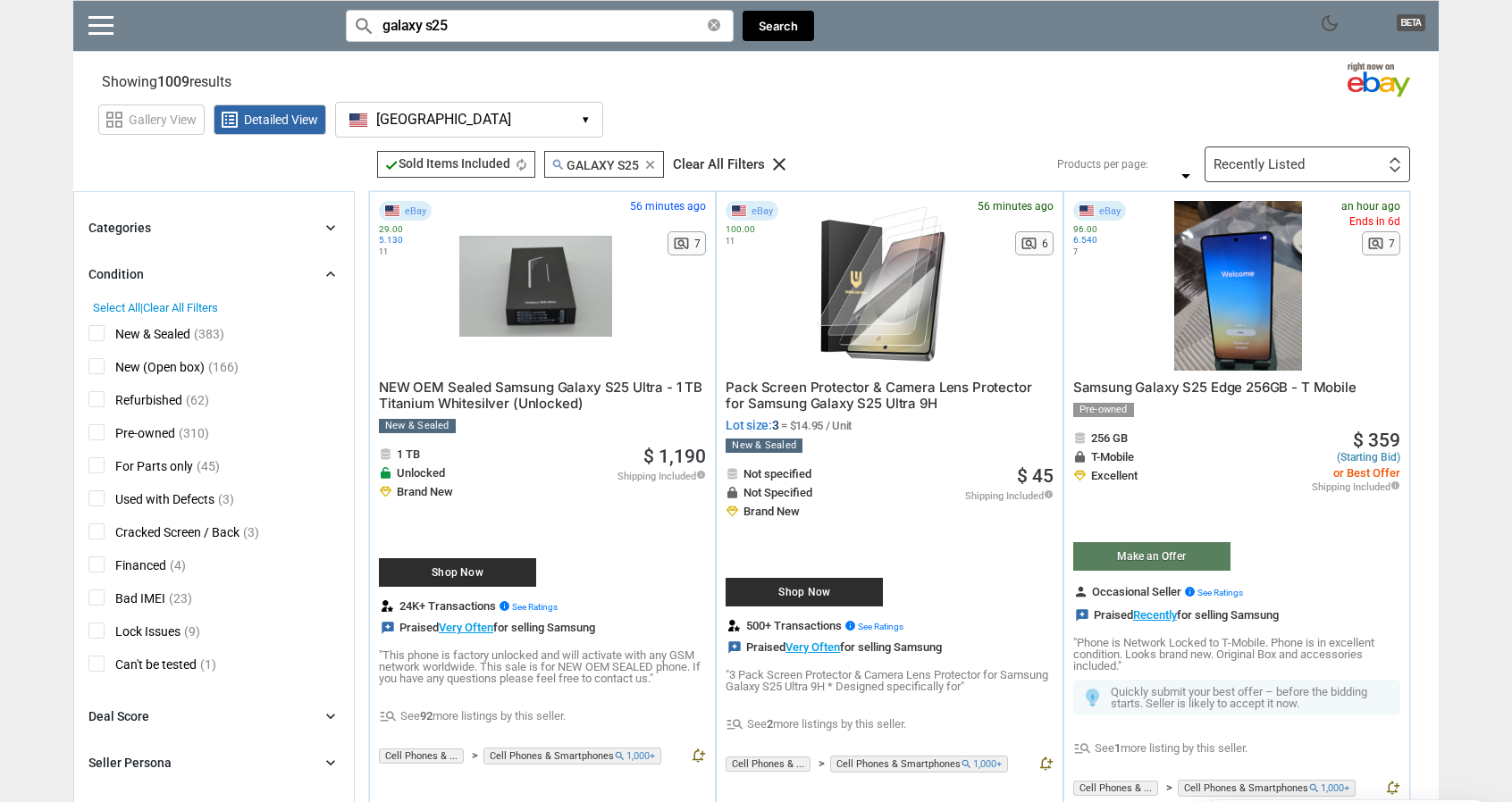
click at [1274, 171] on div "Recently Listed" at bounding box center [1258, 165] width 91 height 14
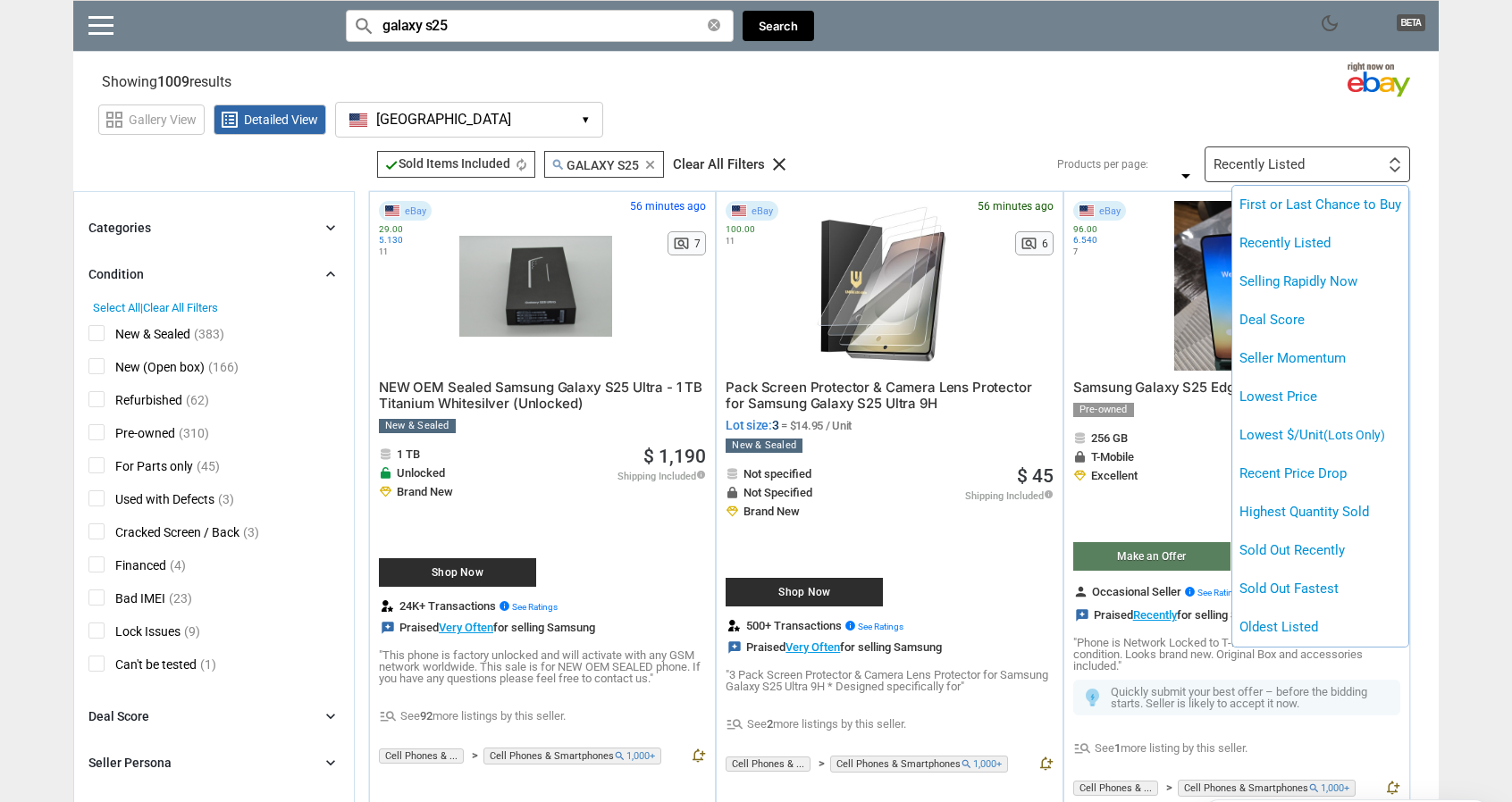
click at [1274, 171] on div at bounding box center [756, 401] width 1512 height 802
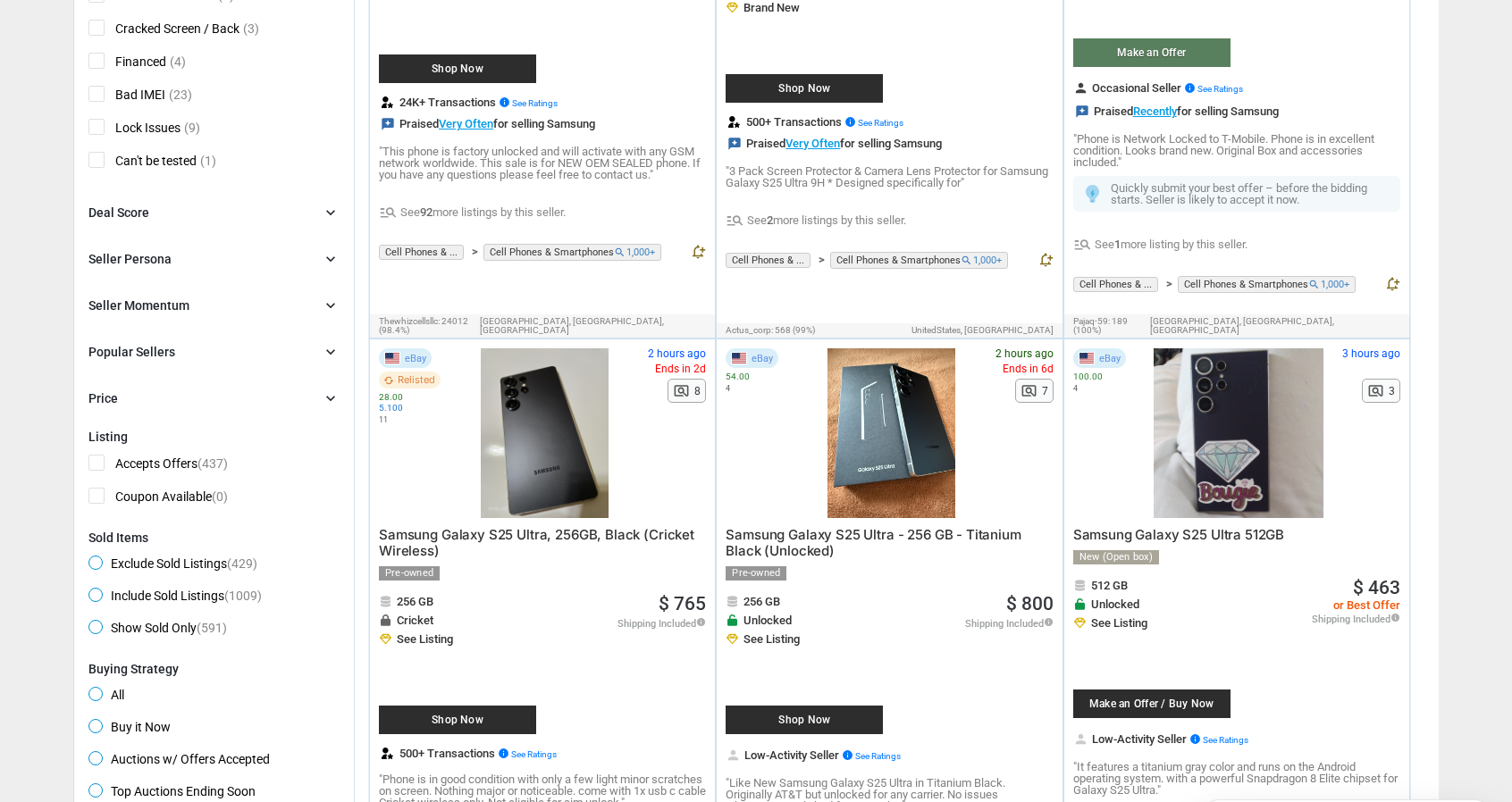
scroll to position [536, 0]
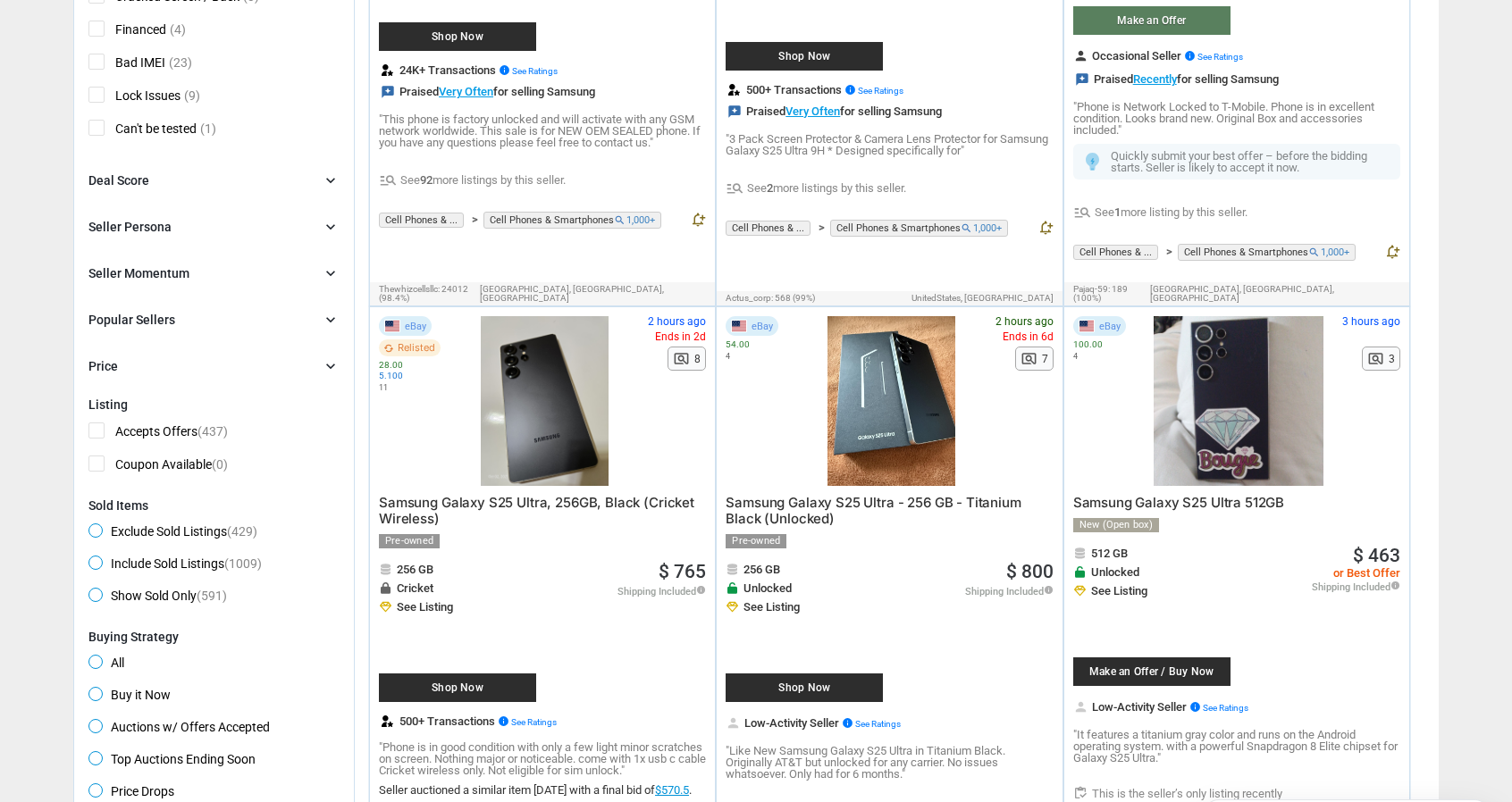
click at [1193, 494] on span "Samsung Galaxy S25 Ultra 512GB" at bounding box center [1179, 502] width 212 height 17
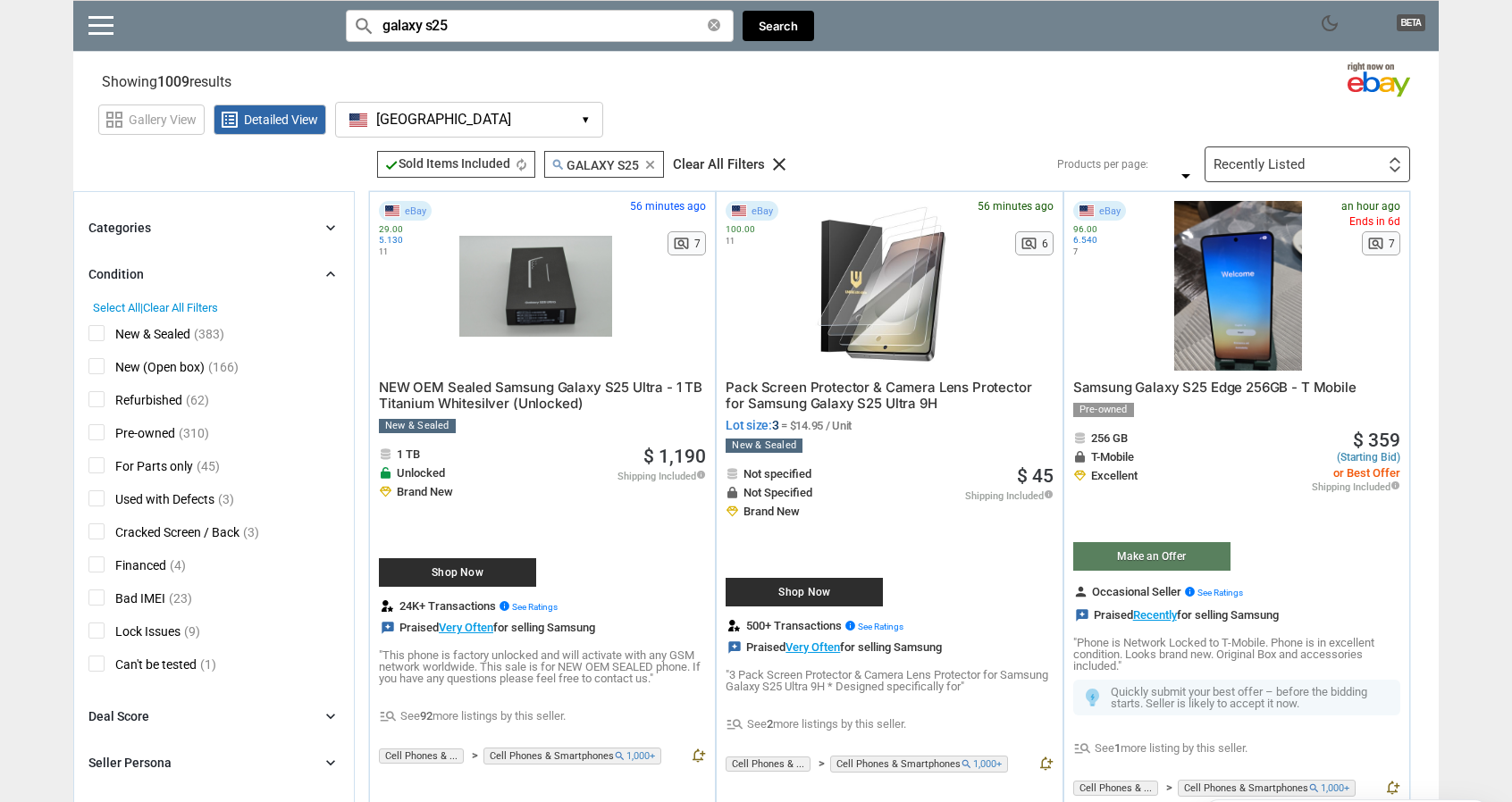
scroll to position [0, 0]
drag, startPoint x: 447, startPoint y: 30, endPoint x: 432, endPoint y: 25, distance: 15.8
click at [432, 25] on input "galaxy s25" at bounding box center [539, 25] width 387 height 32
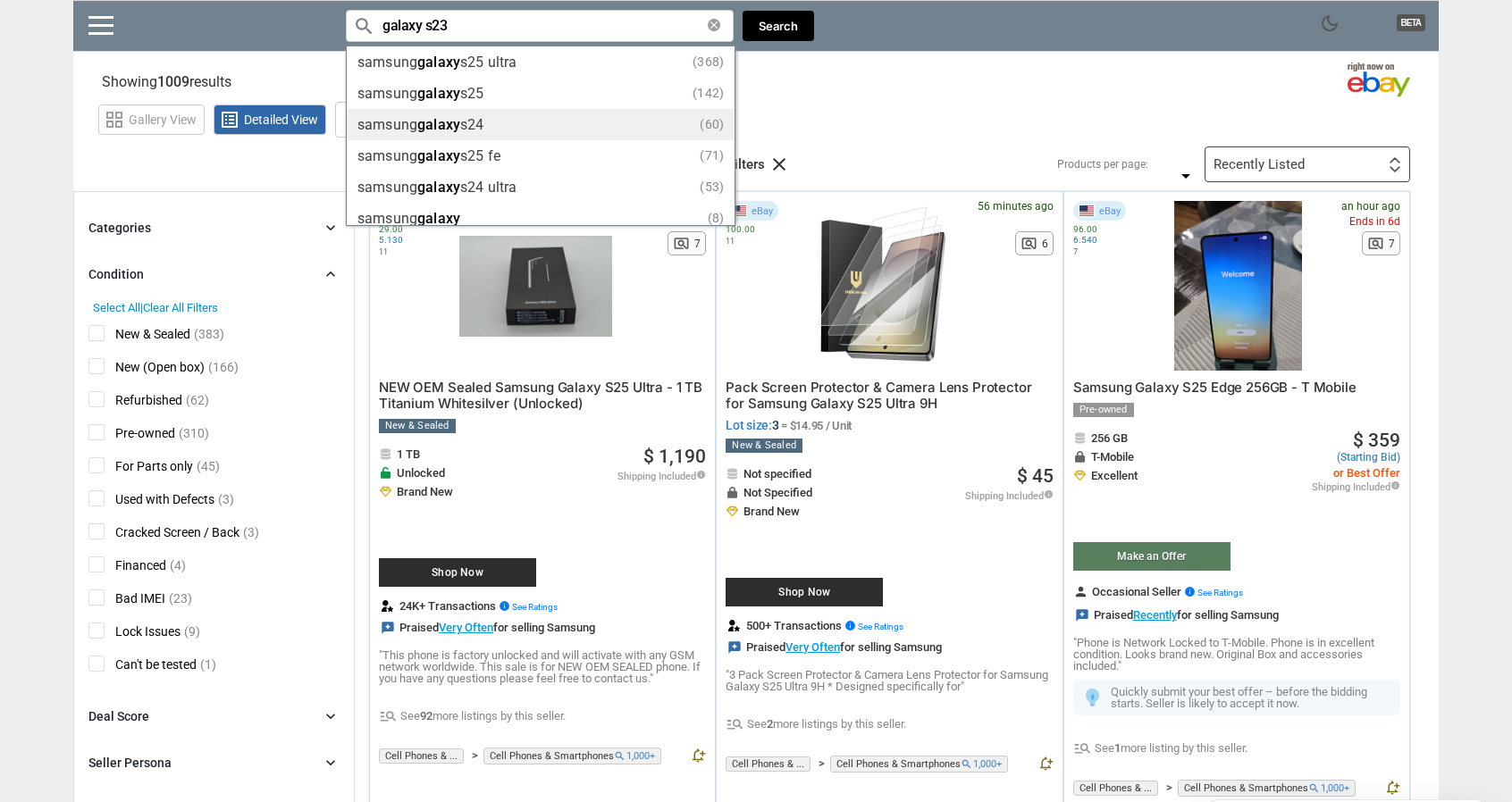
click at [550, 119] on div "samsung galaxy s24 (60)" at bounding box center [540, 125] width 367 height 14
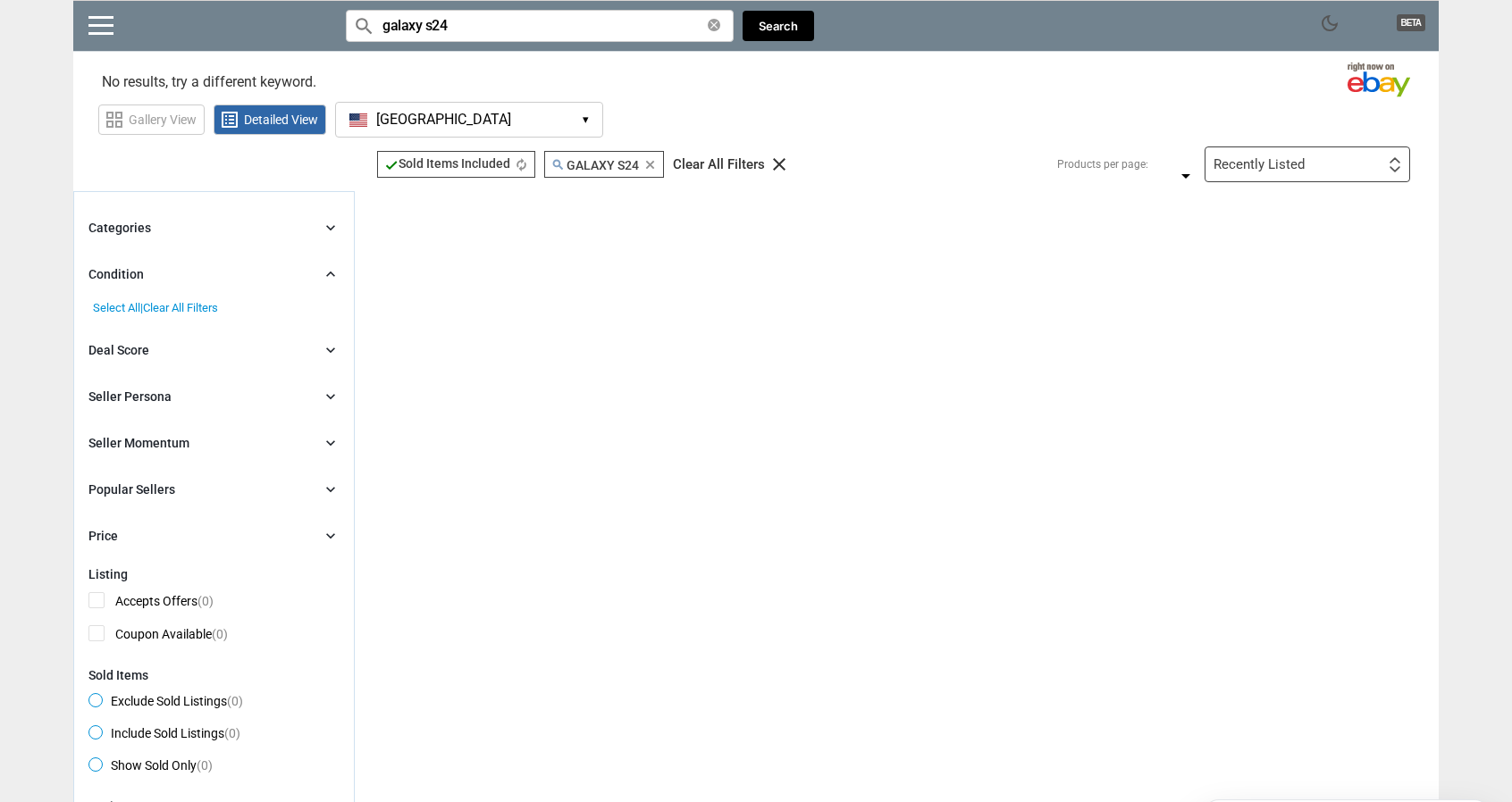
click at [437, 25] on input "galaxy s24" at bounding box center [539, 25] width 387 height 32
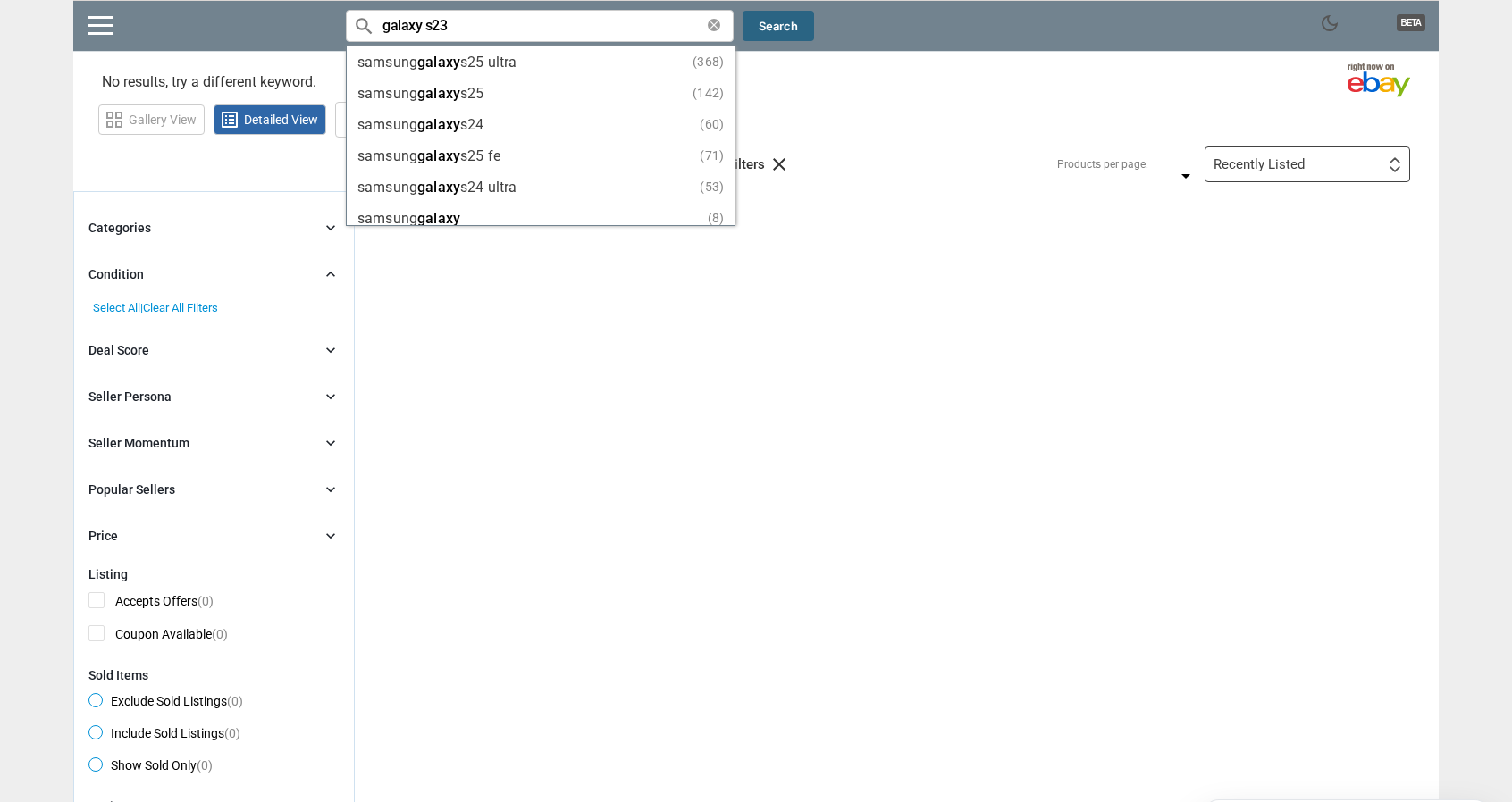
click at [780, 32] on button "Search" at bounding box center [778, 26] width 72 height 31
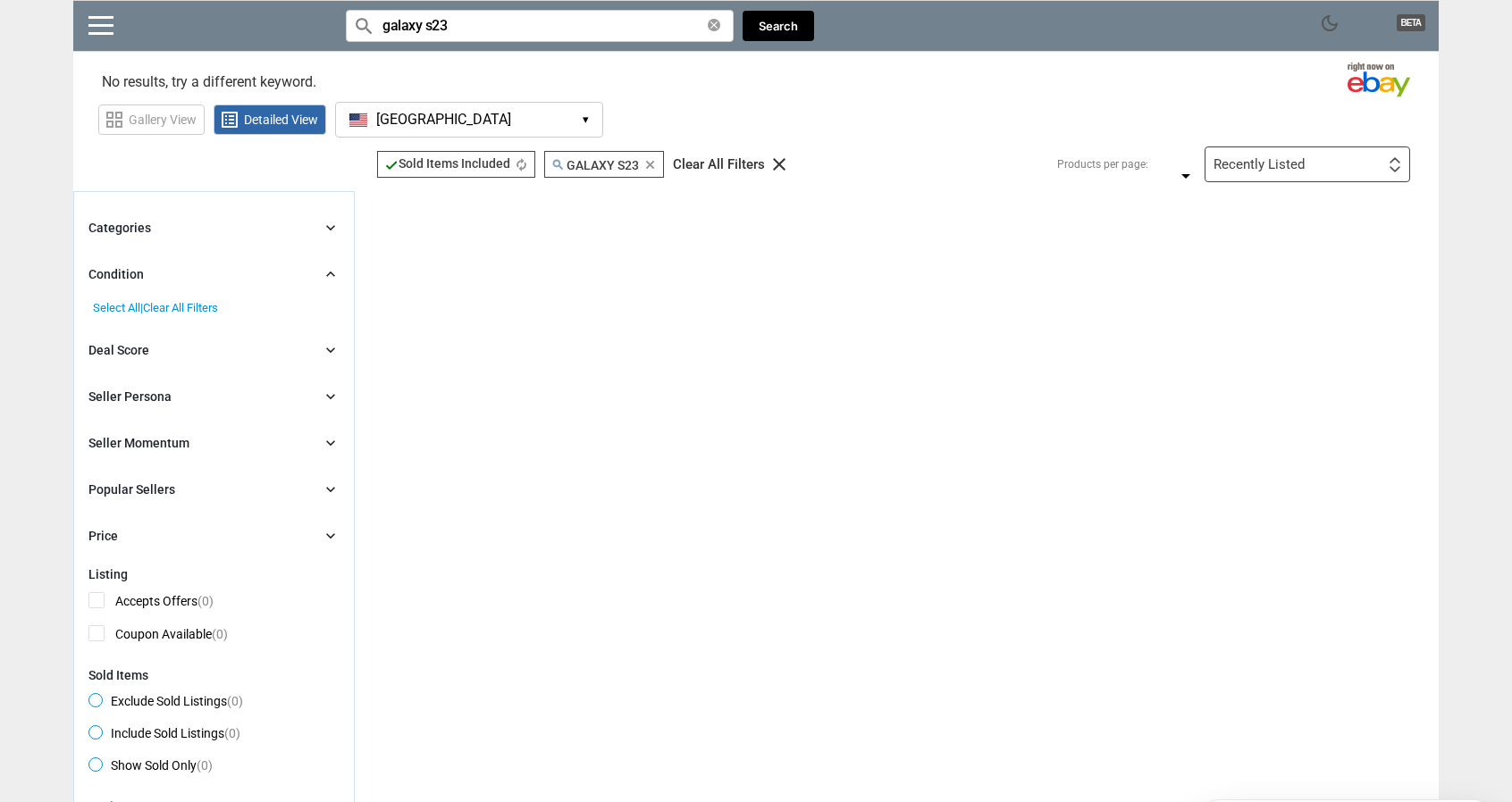
click at [441, 28] on input "galaxy s23" at bounding box center [539, 25] width 387 height 32
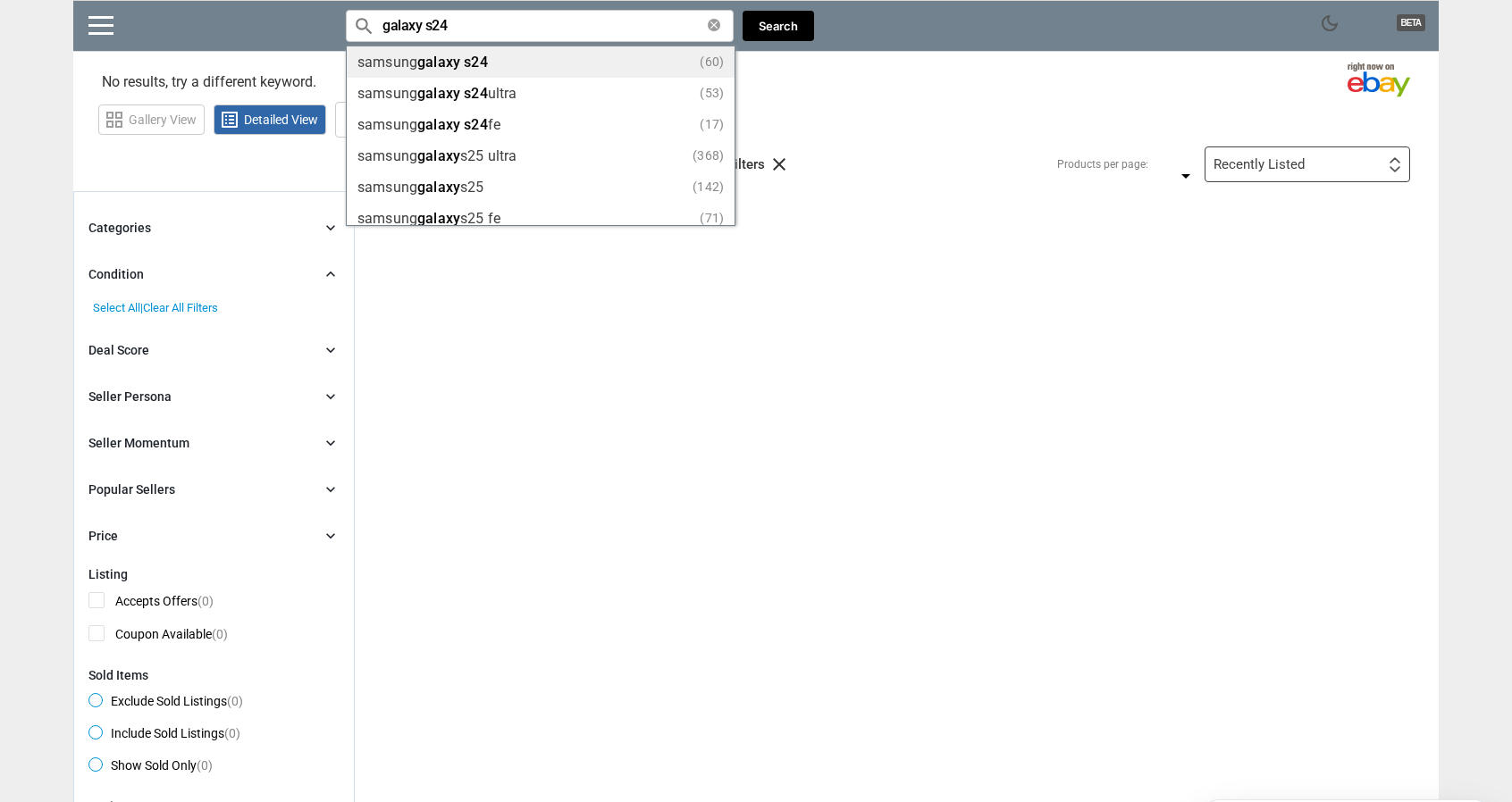
type input "galaxy s24"
click at [480, 67] on span "s24" at bounding box center [476, 62] width 24 height 17
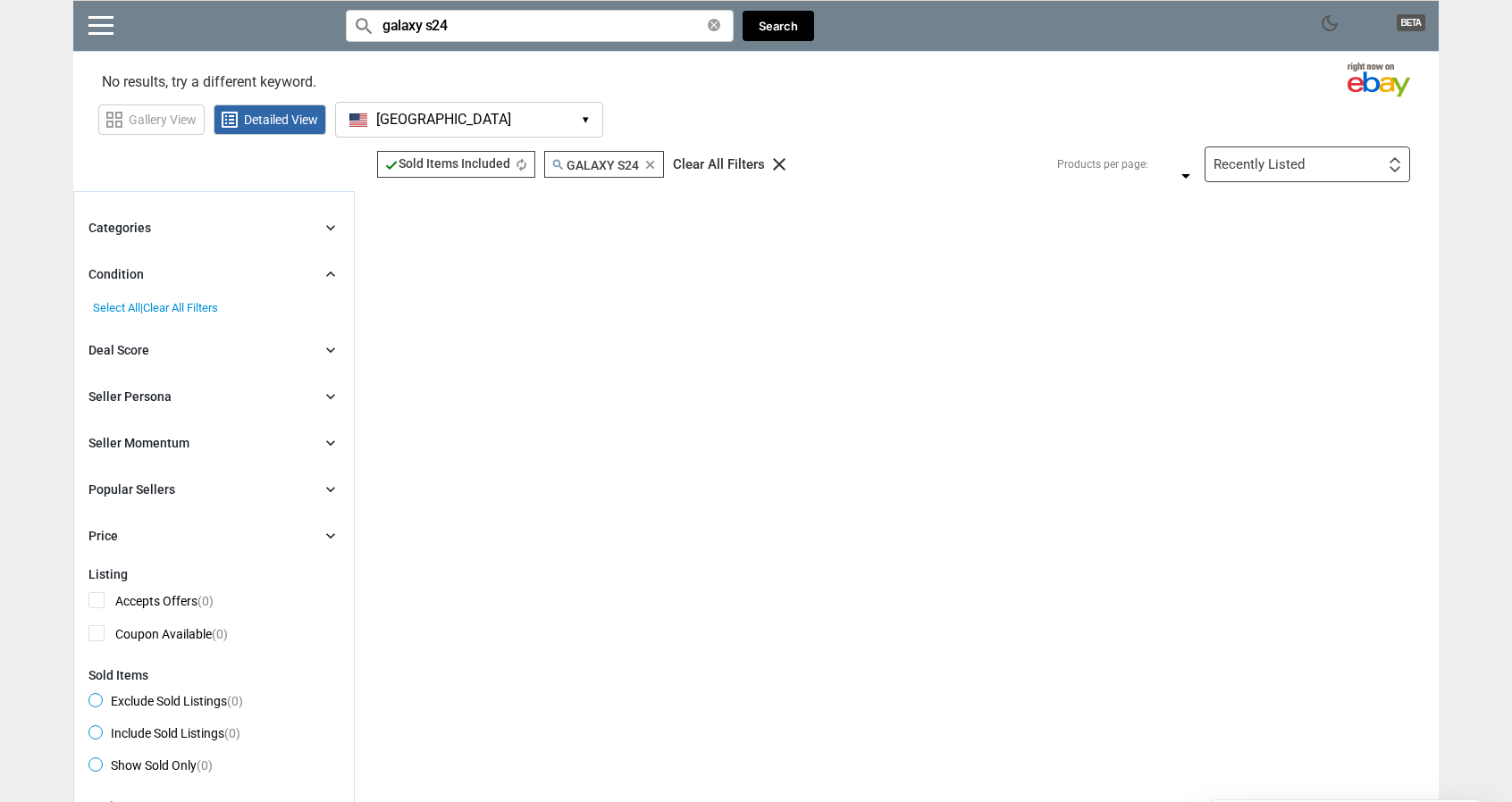
click at [524, 167] on icon "autorenew" at bounding box center [522, 165] width 14 height 14
click at [1324, 172] on div "Recently Listed First or Last Chance to Buy Recently Listed Selling Rapidly Now…" at bounding box center [1307, 164] width 206 height 35
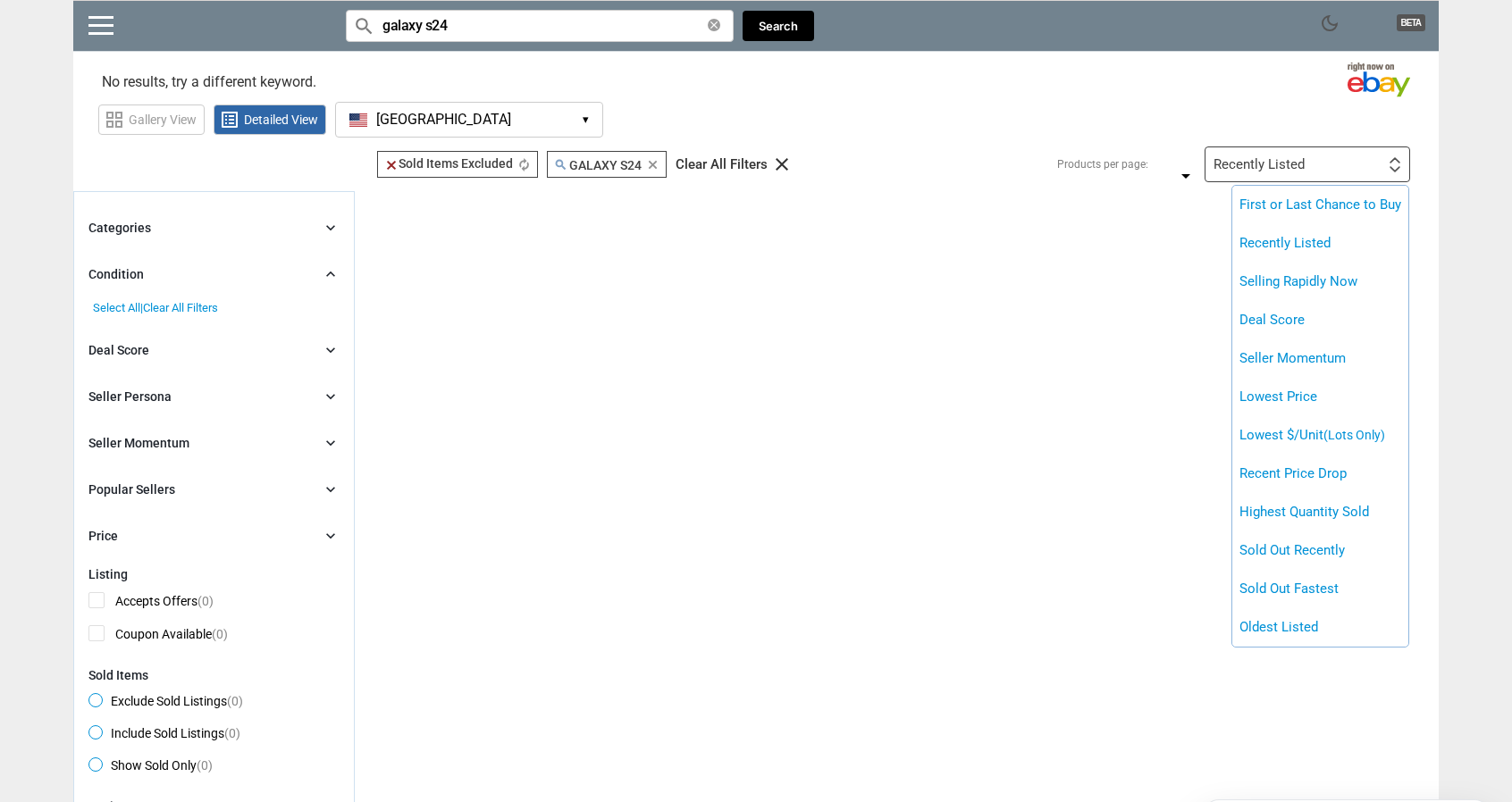
click at [523, 159] on div at bounding box center [756, 401] width 1512 height 802
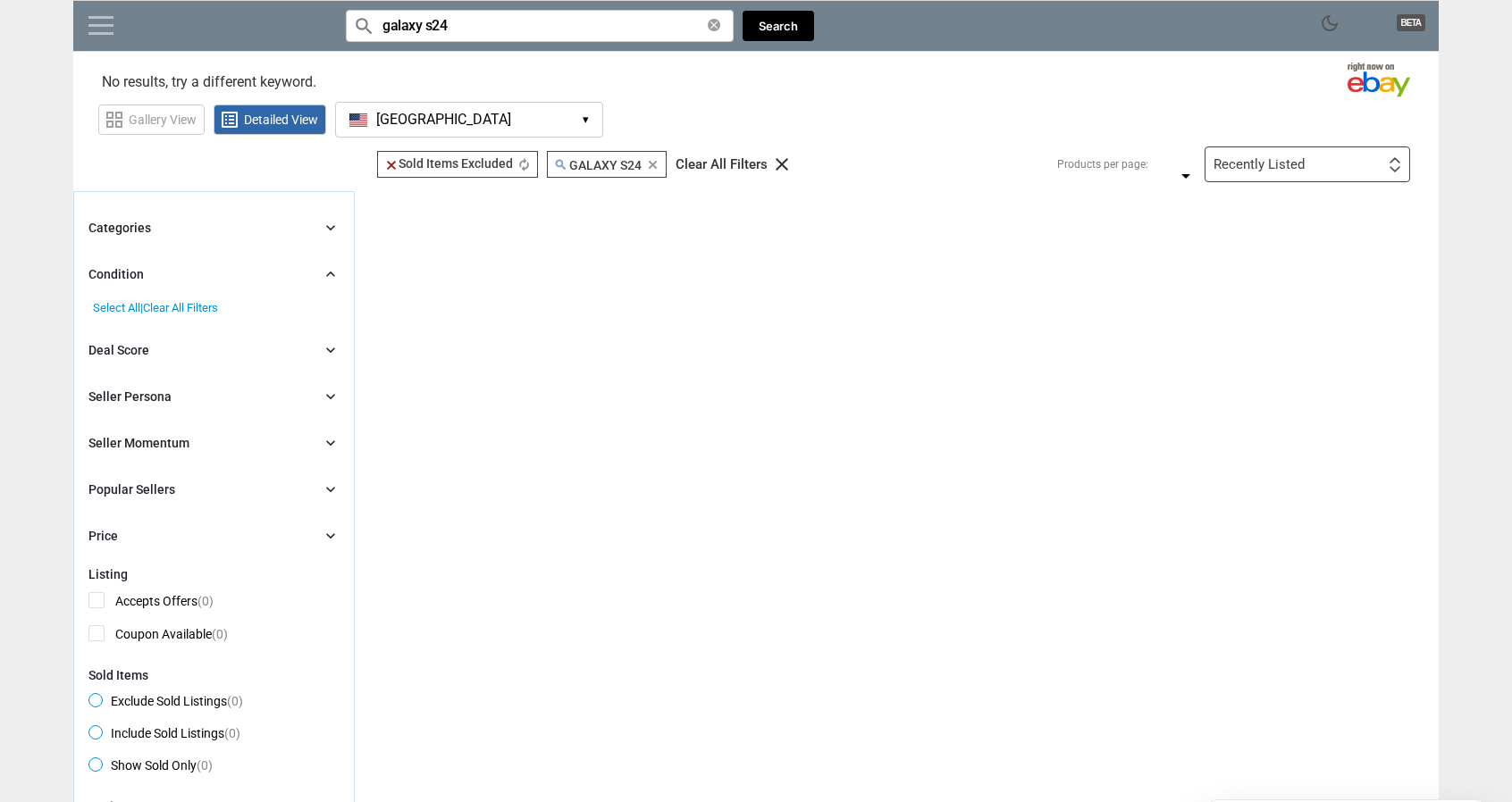
click at [89, 31] on link at bounding box center [101, 25] width 25 height 18
click at [508, 25] on div "Close menu" at bounding box center [762, 401] width 1525 height 802
click at [173, 225] on div "Categories chevron_right" at bounding box center [214, 227] width 251 height 22
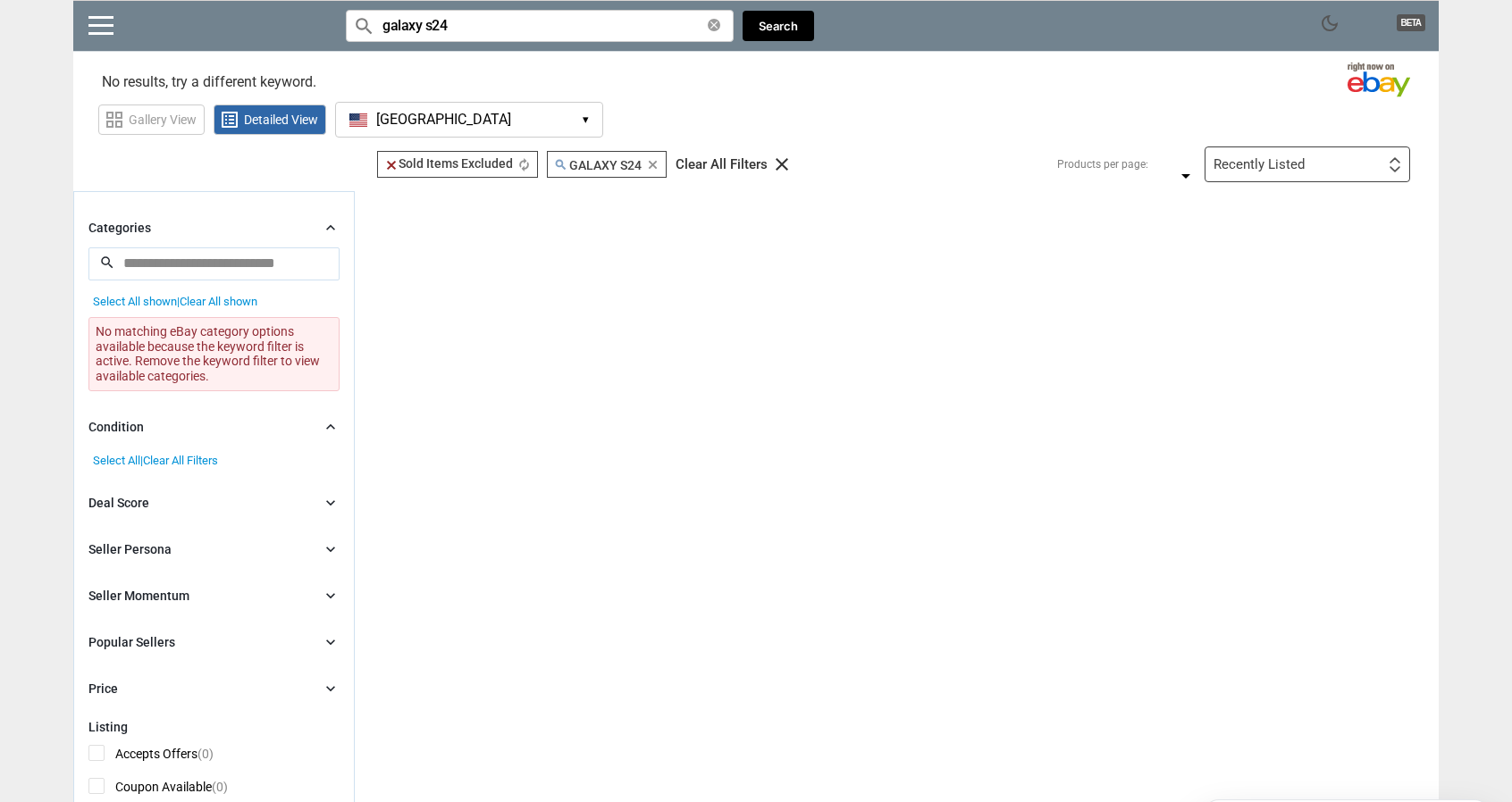
click at [180, 269] on input "search" at bounding box center [214, 263] width 251 height 32
click at [711, 23] on icon "clear" at bounding box center [714, 25] width 13 height 13
click at [740, 158] on div "Clear All Filters" at bounding box center [722, 165] width 92 height 14
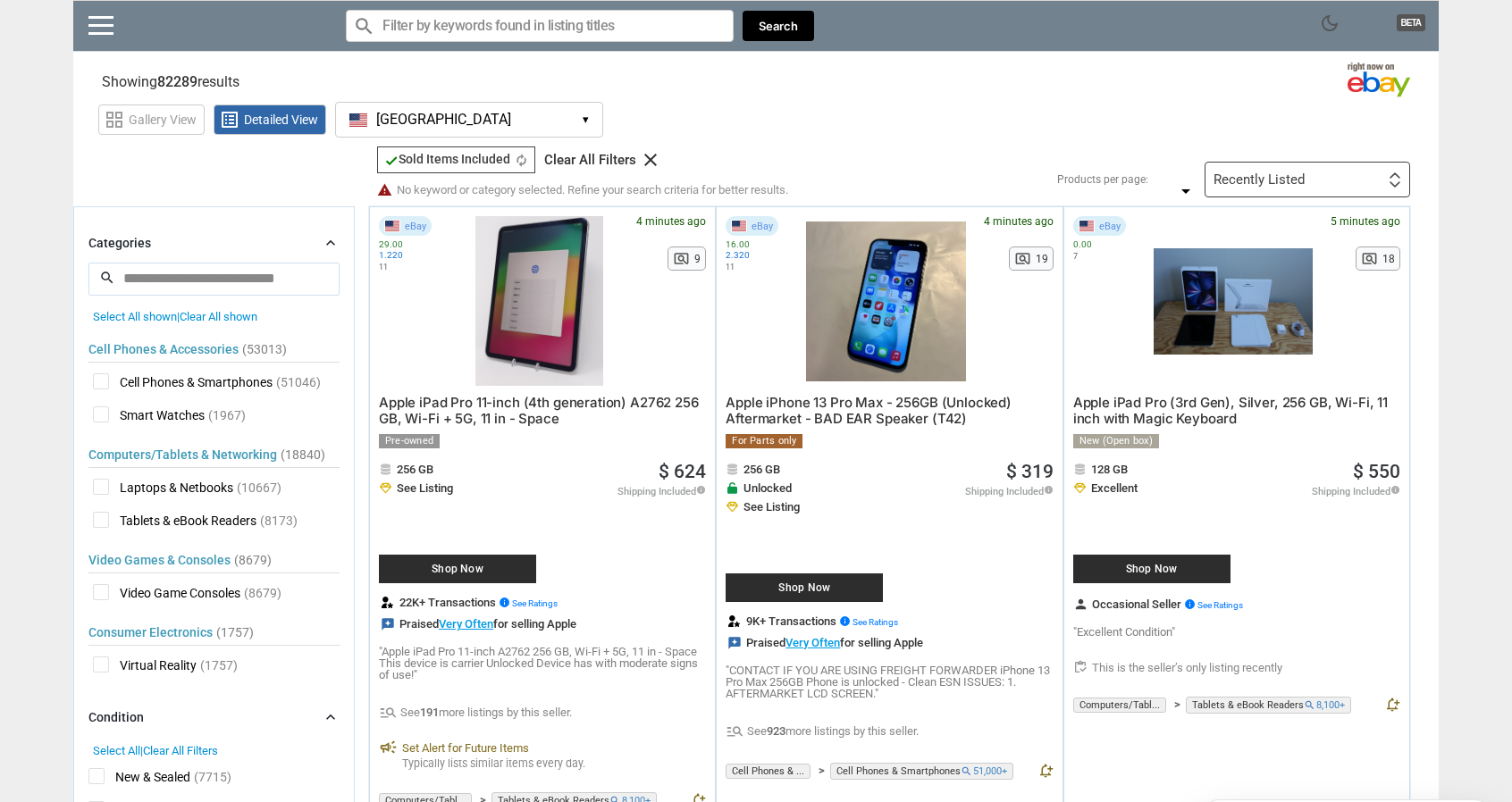
click at [478, 33] on input "Search for models" at bounding box center [539, 25] width 387 height 32
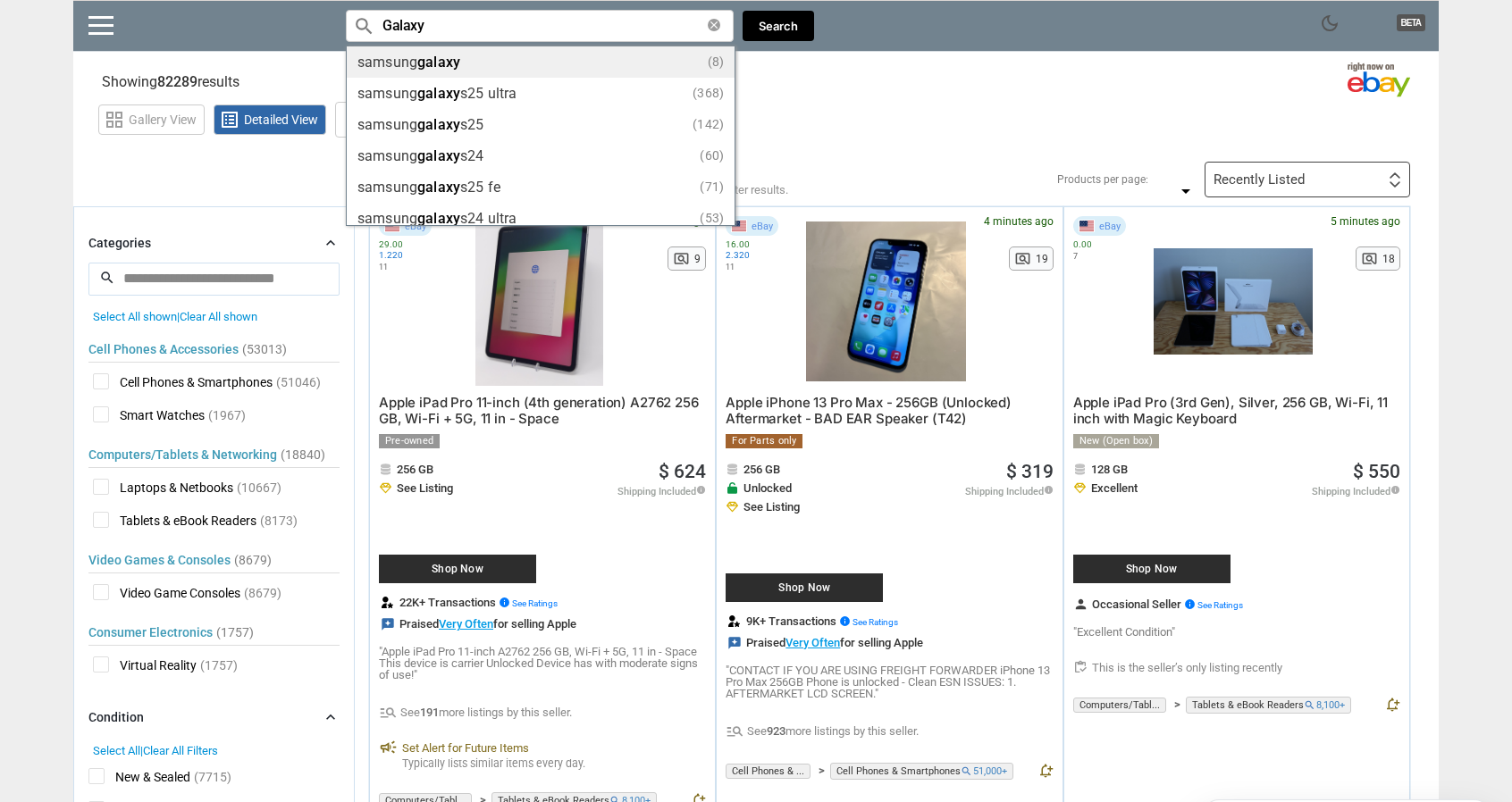
click at [483, 61] on div "samsung galaxy (8)" at bounding box center [540, 62] width 367 height 14
type input "galaxy"
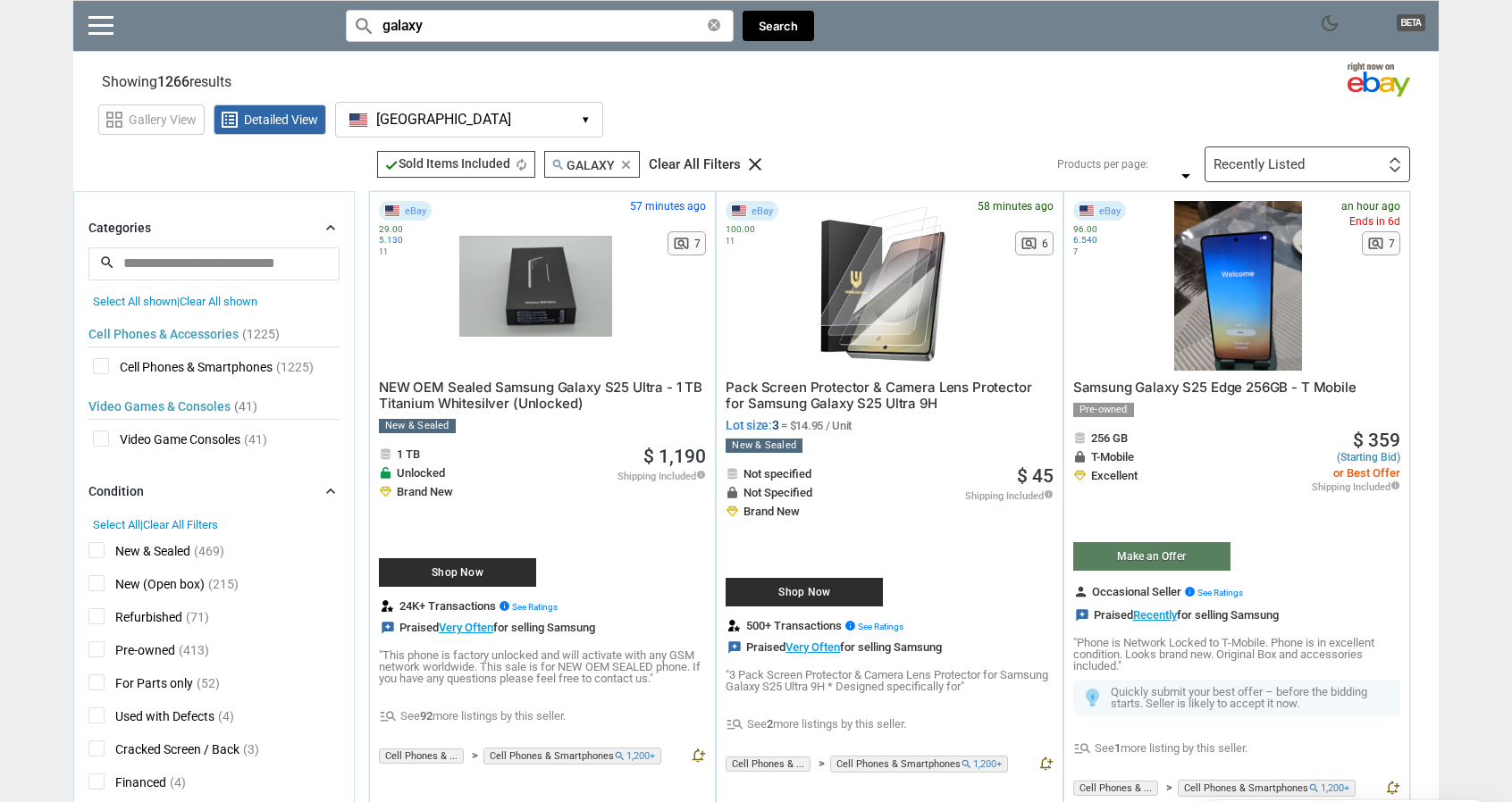
drag, startPoint x: 1484, startPoint y: 236, endPoint x: 1430, endPoint y: 16, distance: 226.5
click at [448, 31] on input "galaxy" at bounding box center [539, 25] width 387 height 32
click at [708, 17] on input "galaxy" at bounding box center [539, 25] width 387 height 32
click at [712, 25] on icon "clear" at bounding box center [714, 25] width 13 height 13
click at [689, 158] on div "Clear All Filters" at bounding box center [695, 165] width 92 height 14
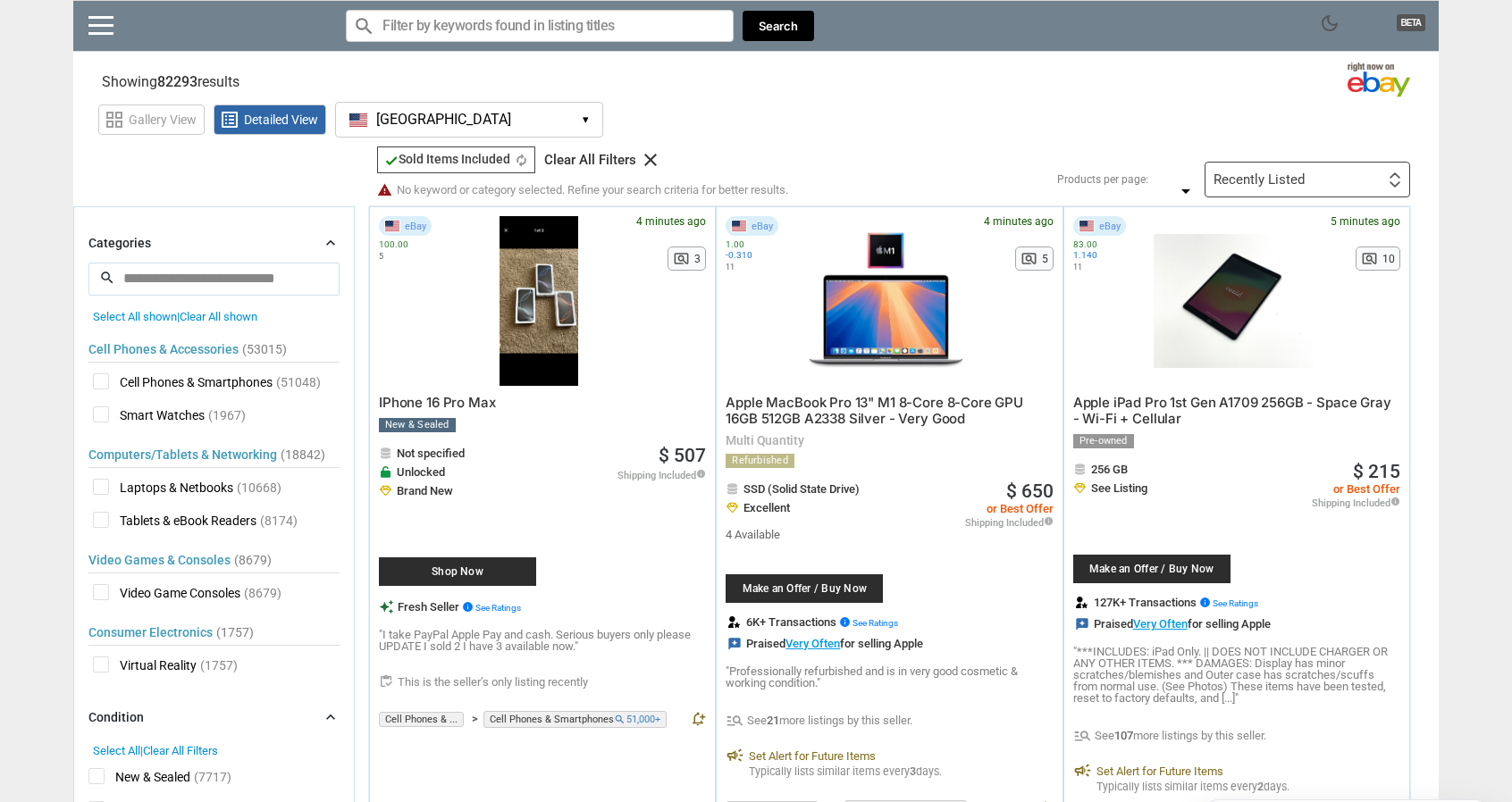
drag, startPoint x: 434, startPoint y: 403, endPoint x: 423, endPoint y: 417, distance: 17.8
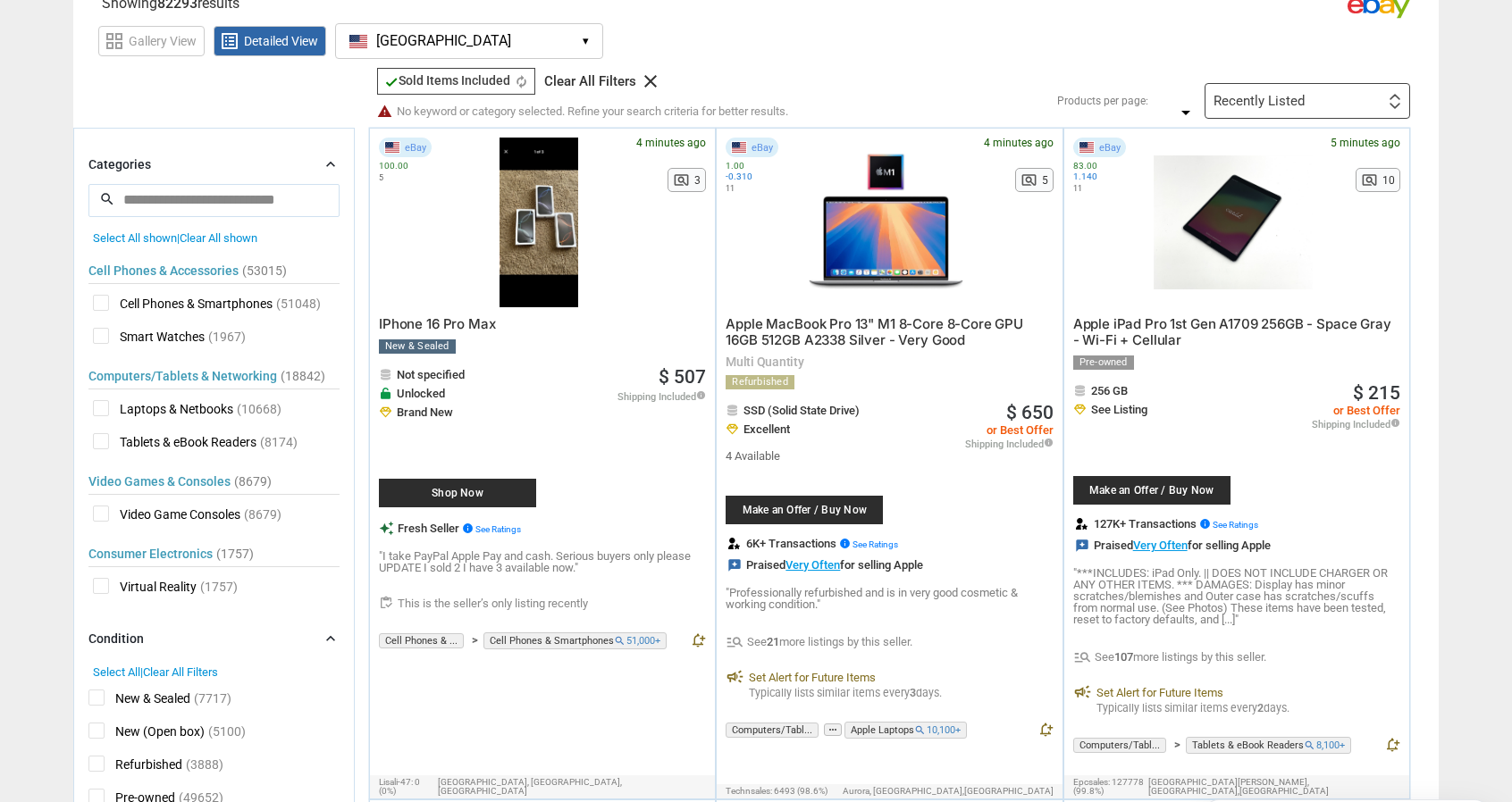
scroll to position [89, 0]
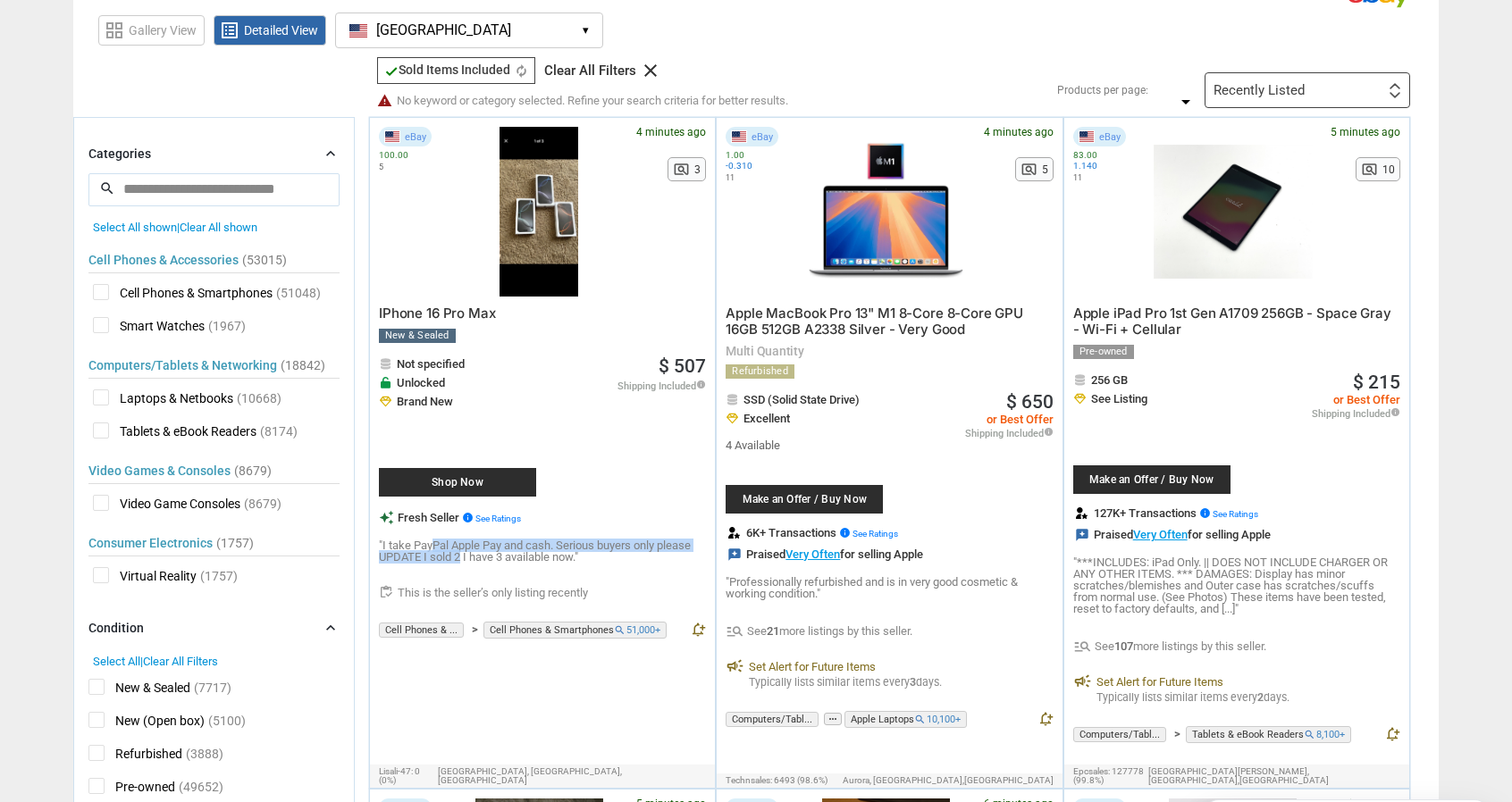
drag, startPoint x: 430, startPoint y: 548, endPoint x: 461, endPoint y: 551, distance: 31.1
click at [460, 551] on p ""I take PayPal Apple Pay and cash. Serious buyers only please UPDATE I sold 2 I…" at bounding box center [541, 551] width 327 height 24
click at [463, 551] on p ""I take PayPal Apple Pay and cash. Serious buyers only please UPDATE I sold 2 I…" at bounding box center [541, 551] width 327 height 24
drag, startPoint x: 549, startPoint y: 557, endPoint x: 638, endPoint y: 562, distance: 89.1
click at [605, 561] on div "eBay 100.00 5 4 minutes ago N/A pageview 3 IPhone 16 Pro Max New & Sealed Not s…" at bounding box center [542, 388] width 345 height 542
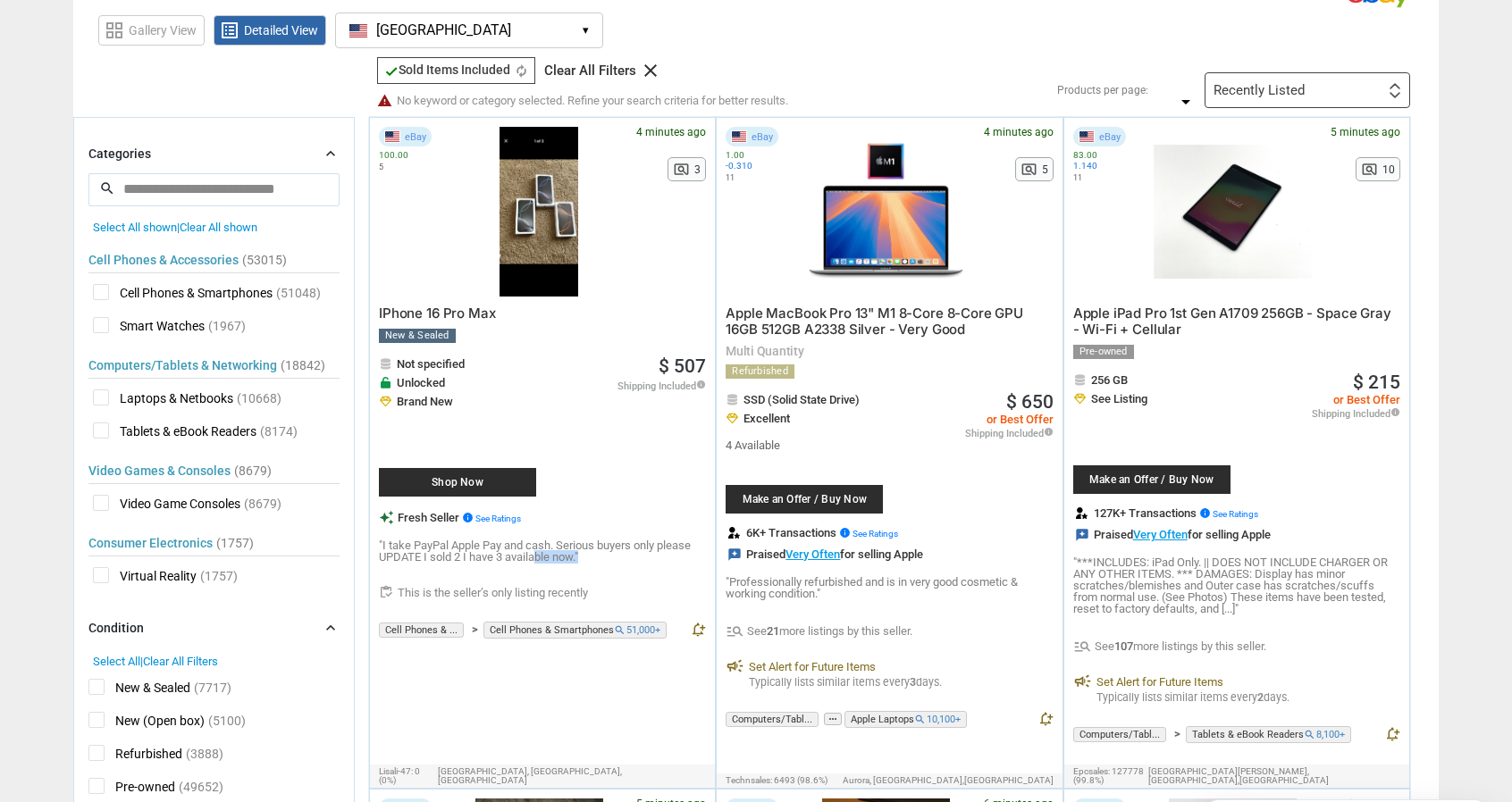
click at [638, 563] on div at bounding box center [541, 574] width 327 height 23
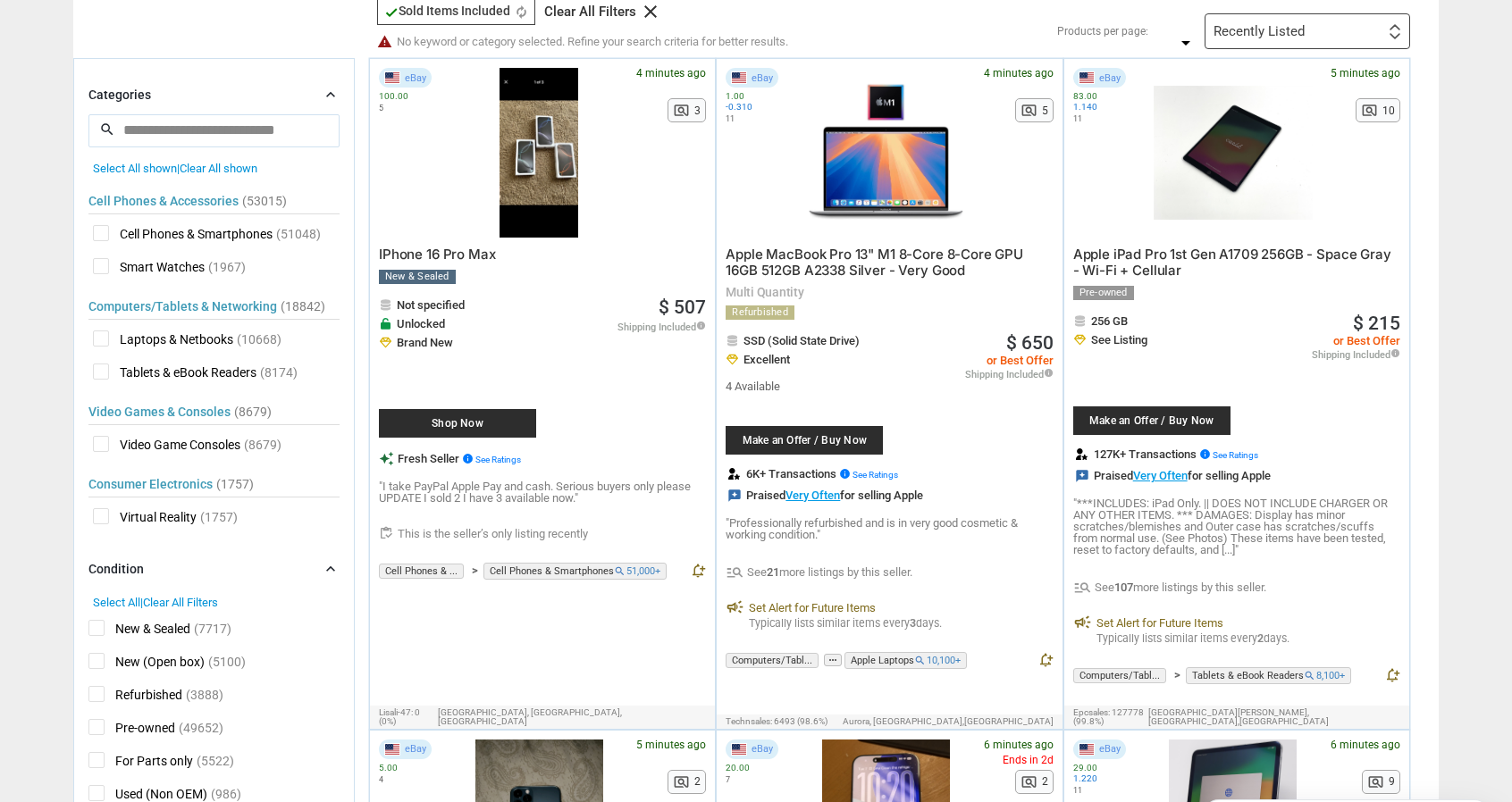
scroll to position [0, 0]
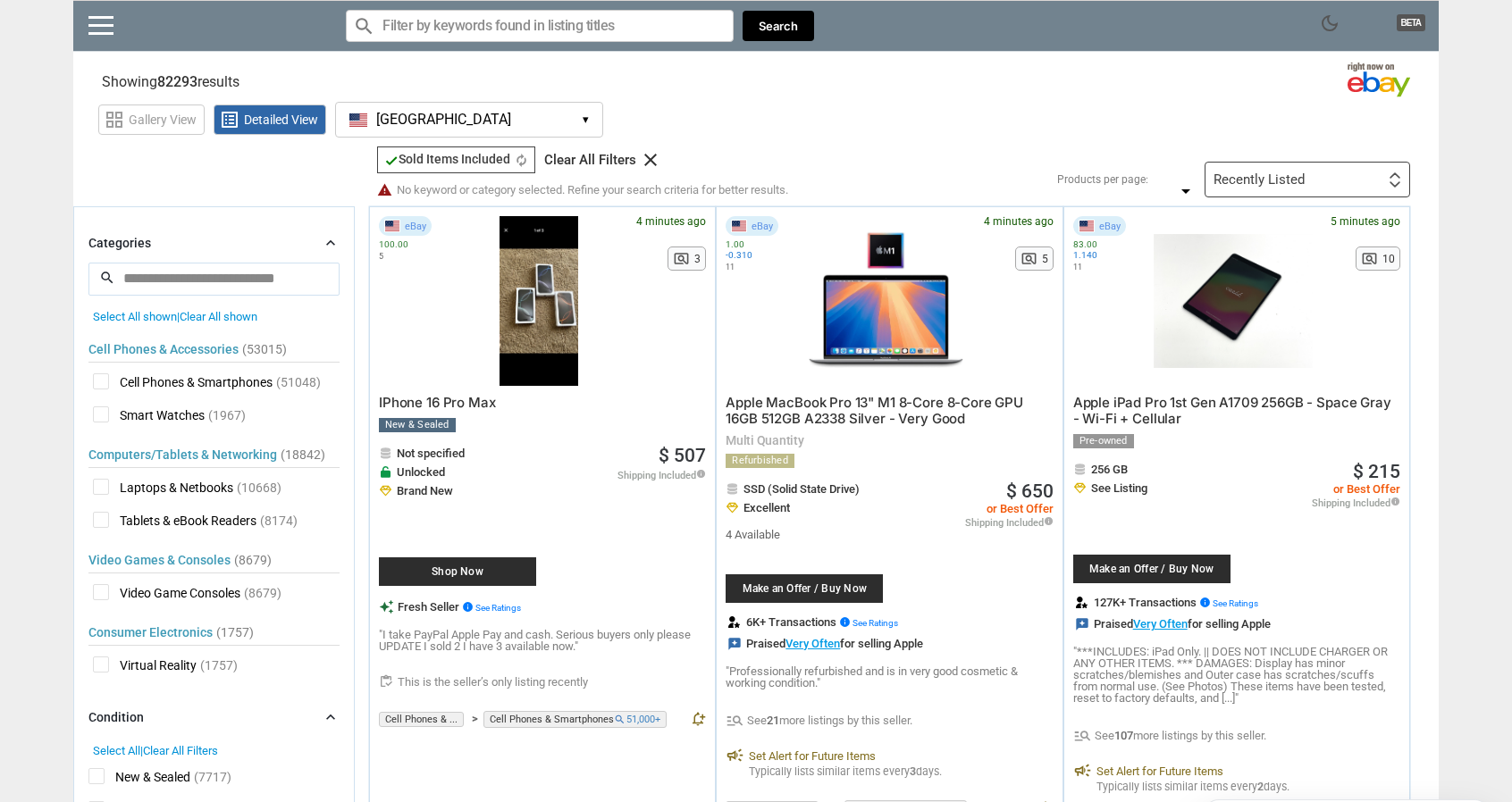
click at [1333, 171] on div "Recently Listed First or Last Chance to Buy Recently Listed Selling Rapidly Now…" at bounding box center [1307, 179] width 206 height 35
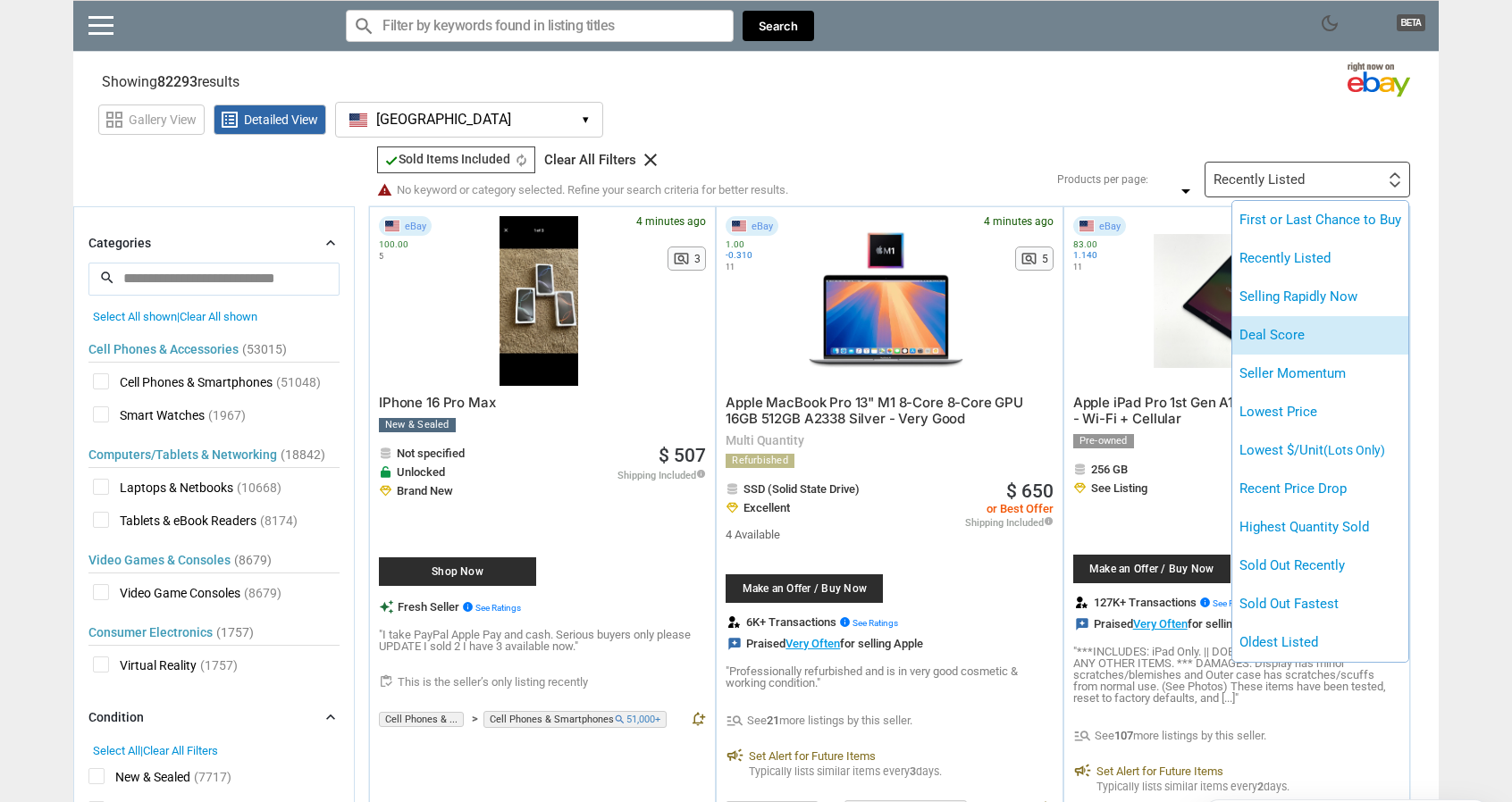
click at [1324, 322] on li "Deal Score" at bounding box center [1321, 335] width 176 height 38
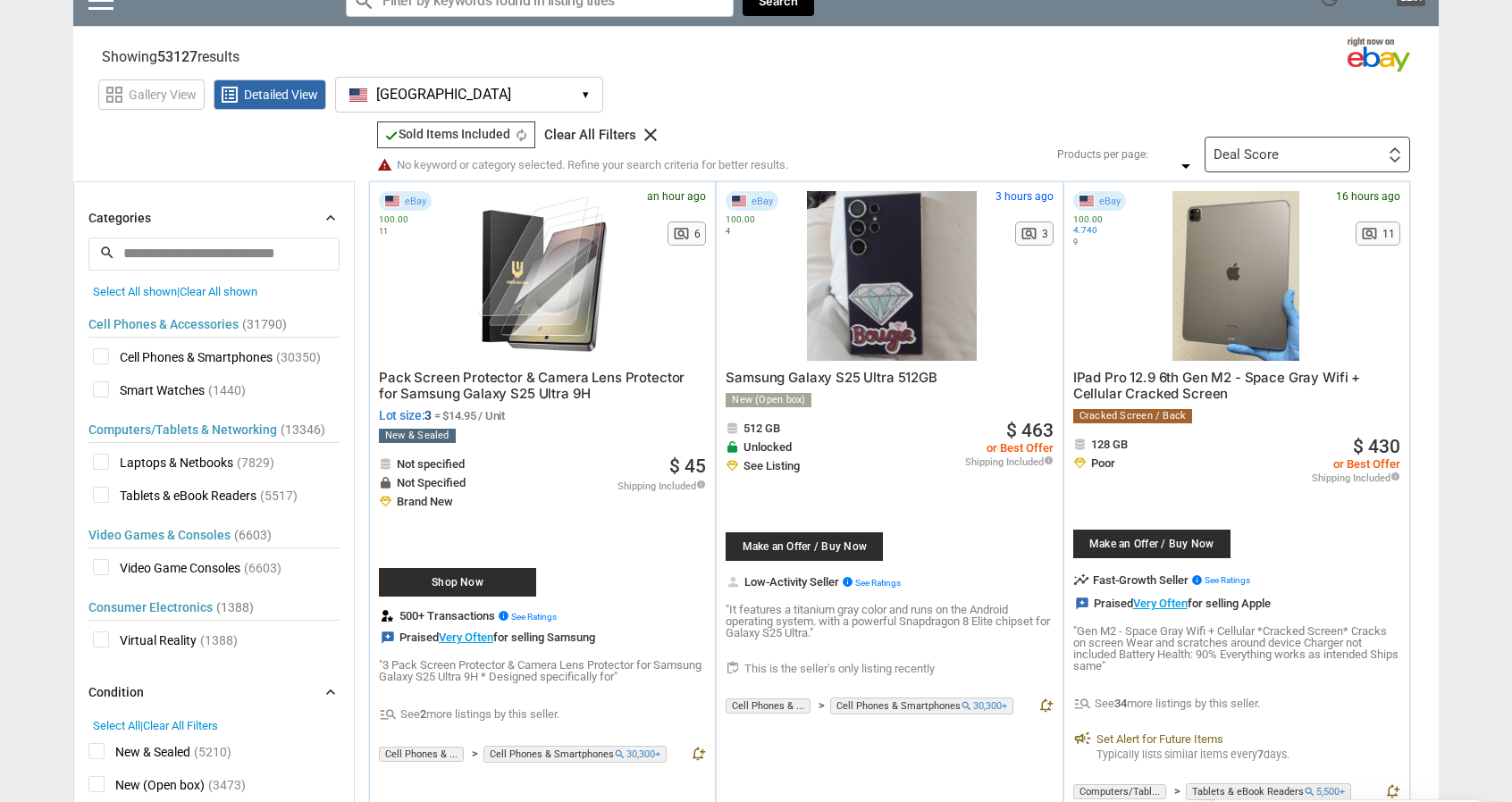
scroll to position [89, 0]
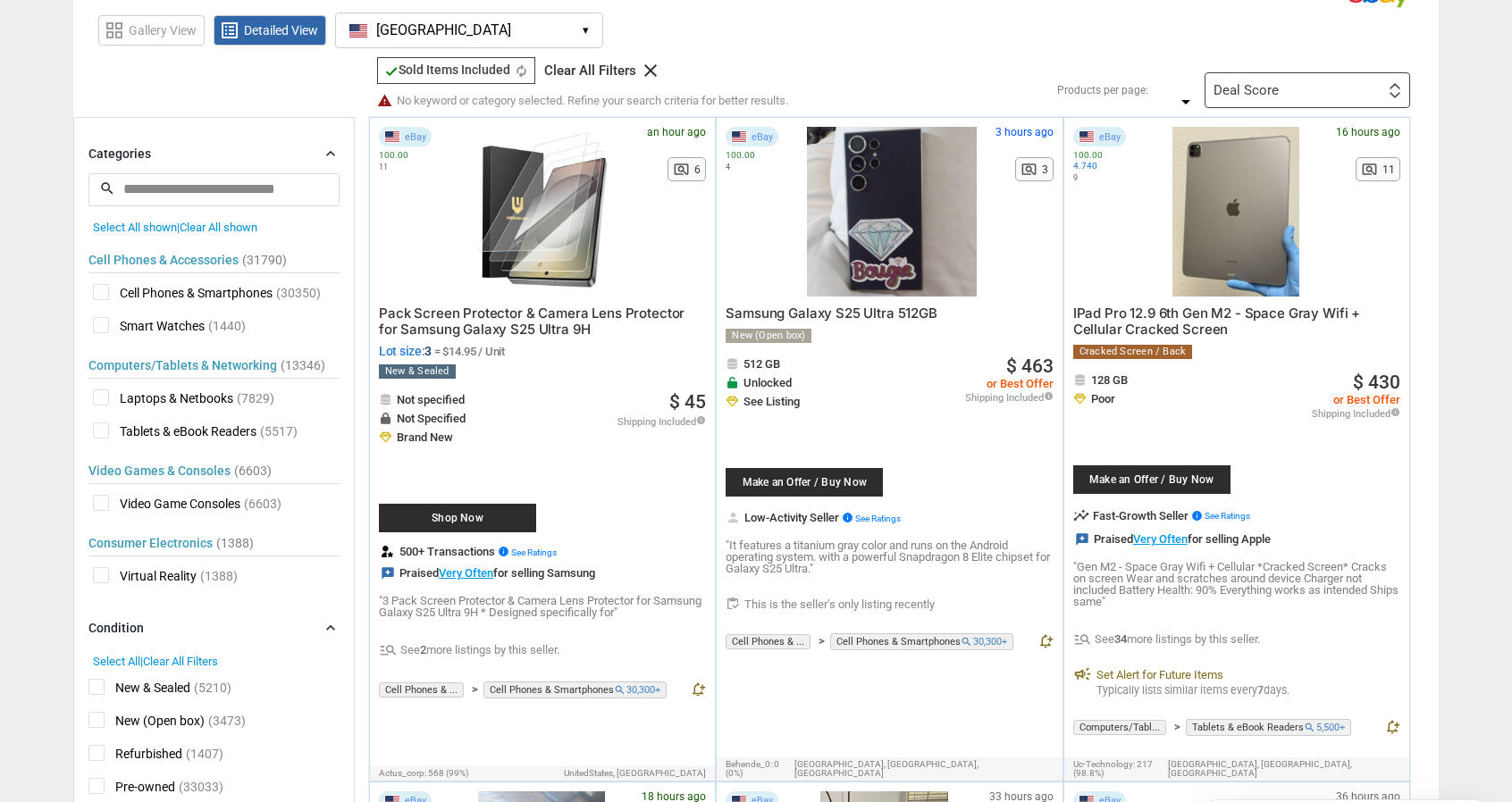
click at [474, 73] on span "check Sold Items Included" at bounding box center [447, 70] width 126 height 15
click at [521, 75] on div "check Sold Items Included check Sold Items Included autorenew" at bounding box center [456, 70] width 158 height 26
click at [524, 68] on icon "autorenew" at bounding box center [522, 72] width 14 height 14
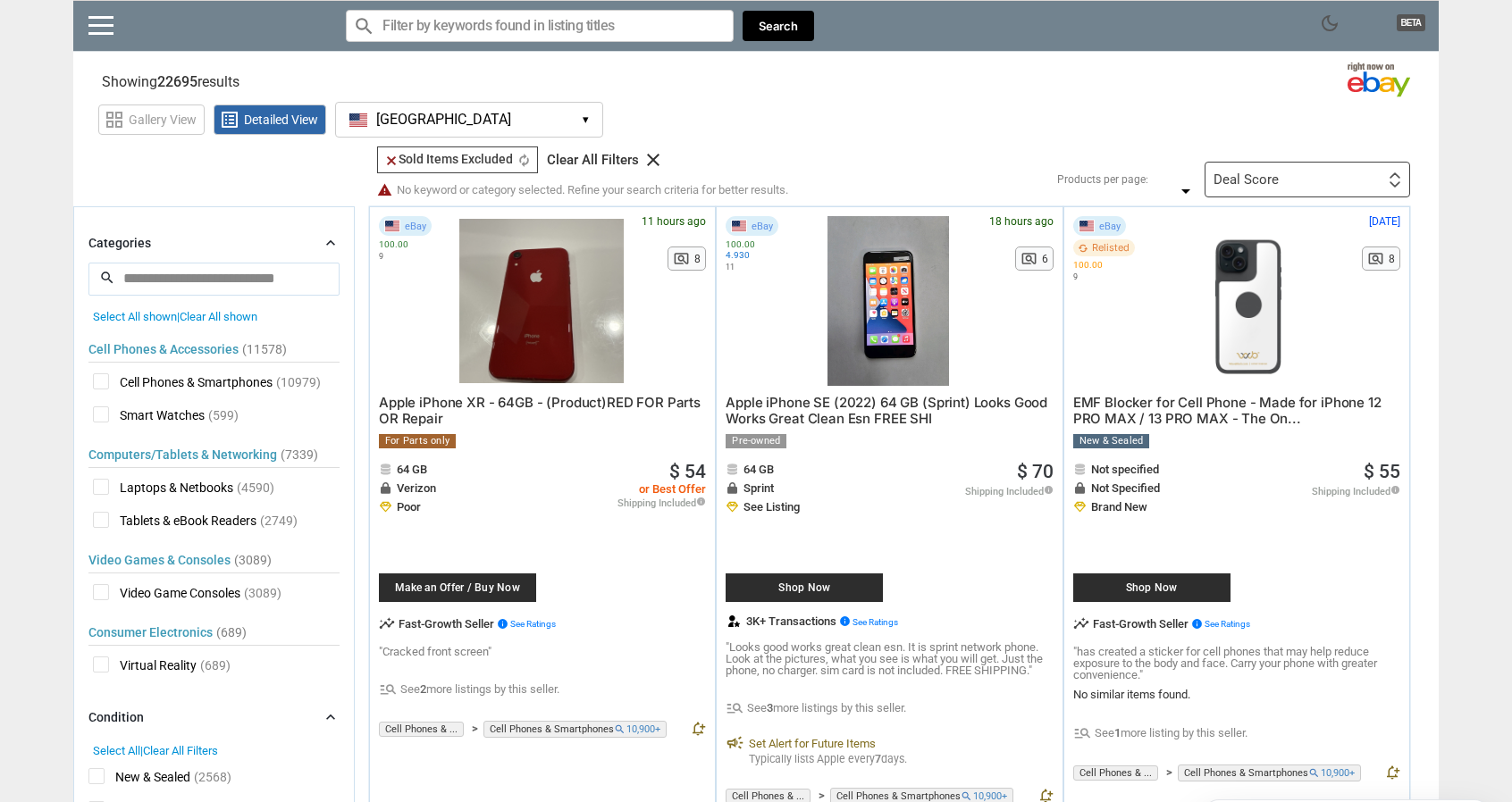
click at [550, 23] on input "Search for models" at bounding box center [539, 25] width 387 height 32
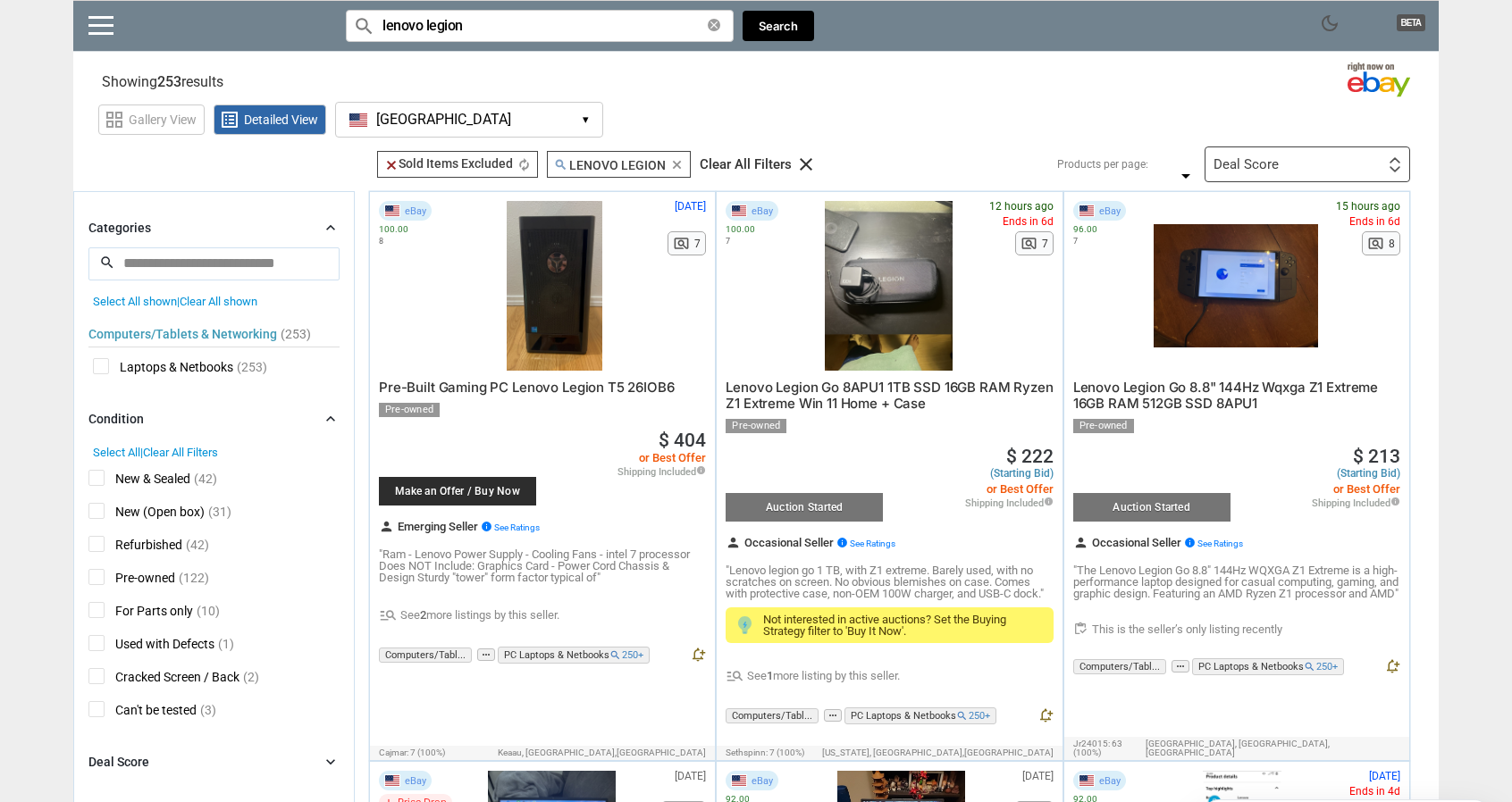
type input "lenovo legion"
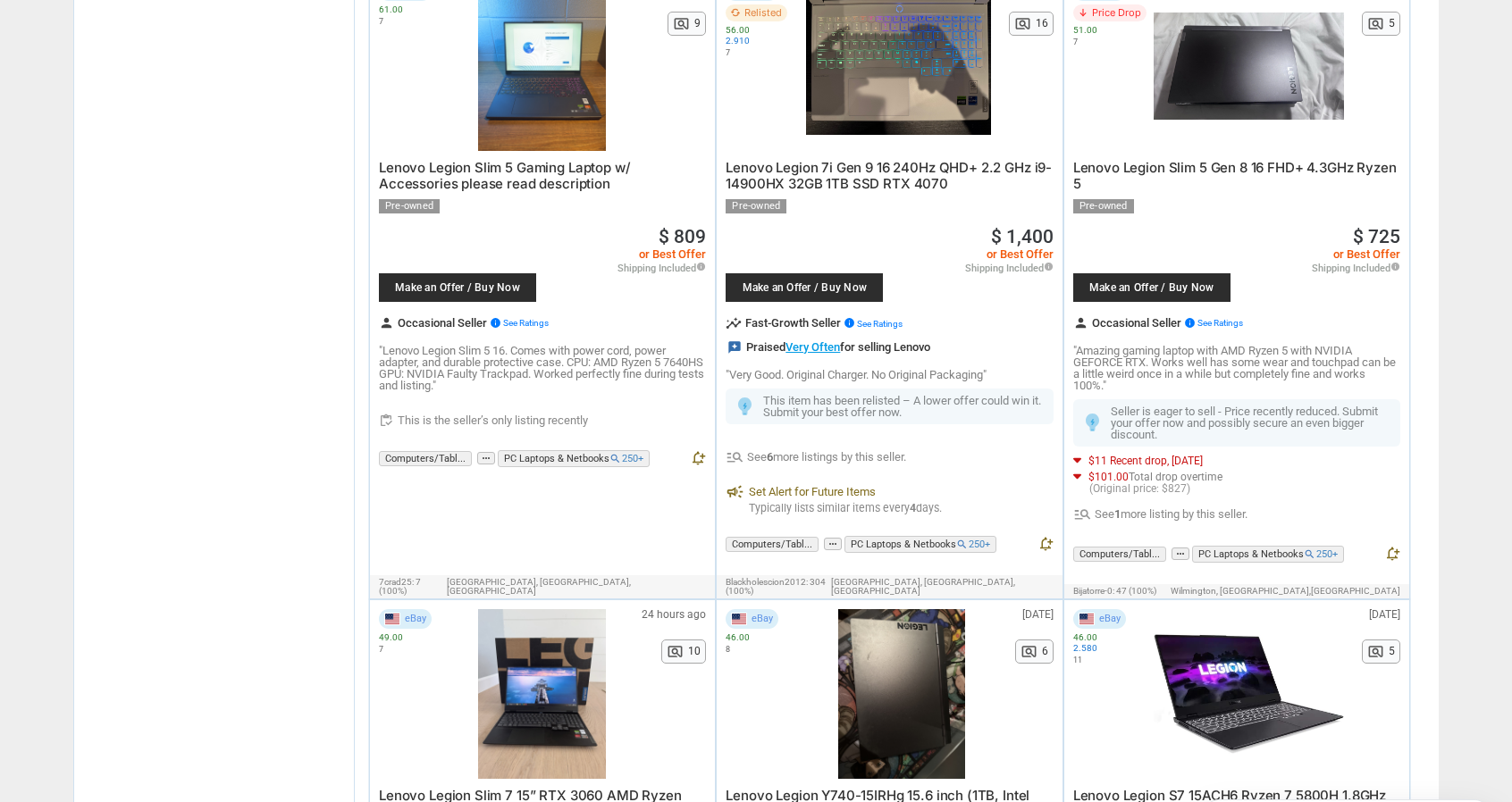
scroll to position [3752, 0]
